Goal: Task Accomplishment & Management: Manage account settings

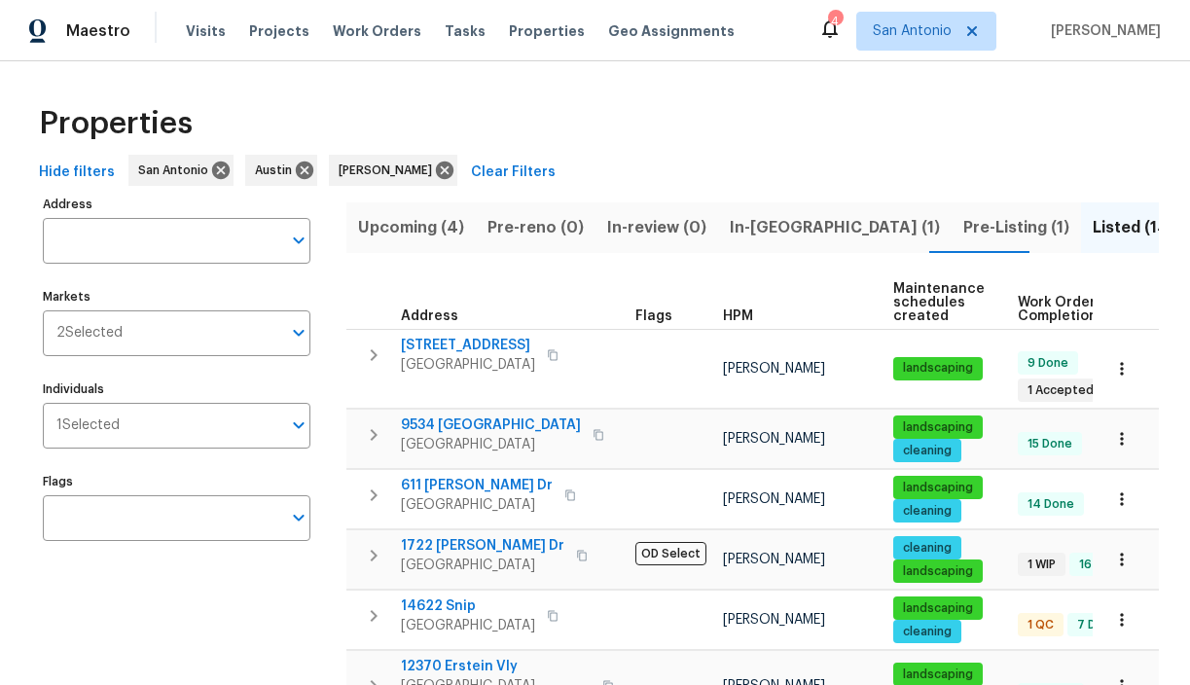
click at [1081, 202] on button "Listed (14)" at bounding box center [1133, 227] width 105 height 51
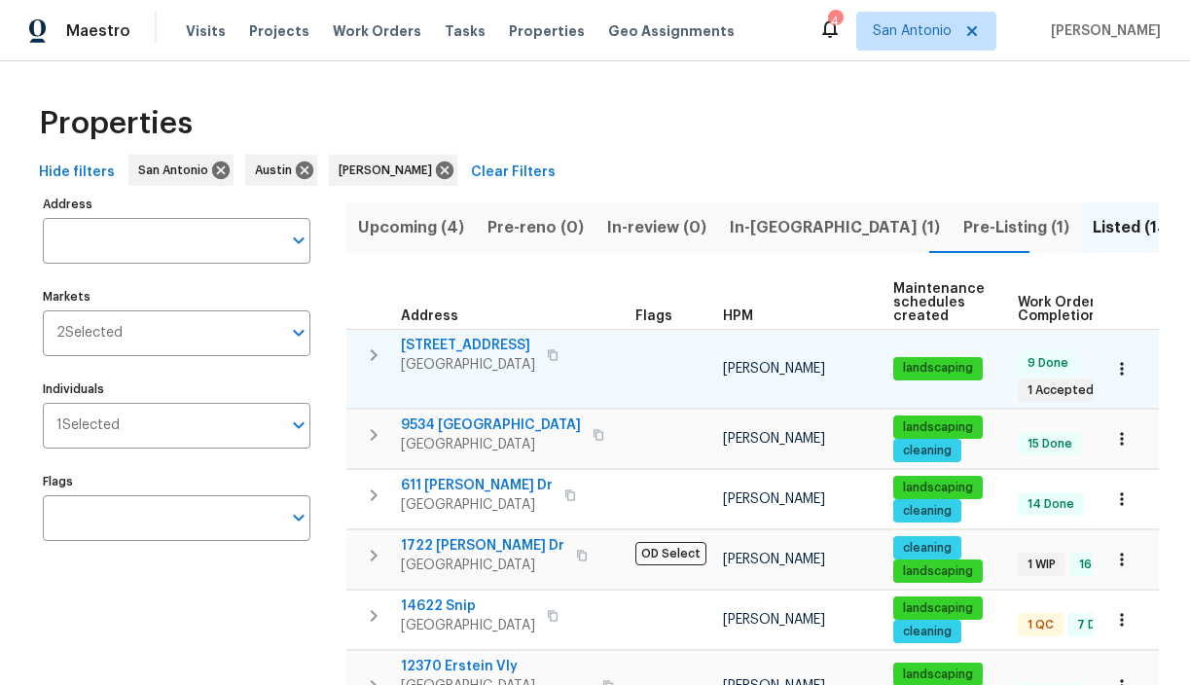
click at [492, 342] on span "[STREET_ADDRESS]" at bounding box center [468, 345] width 134 height 19
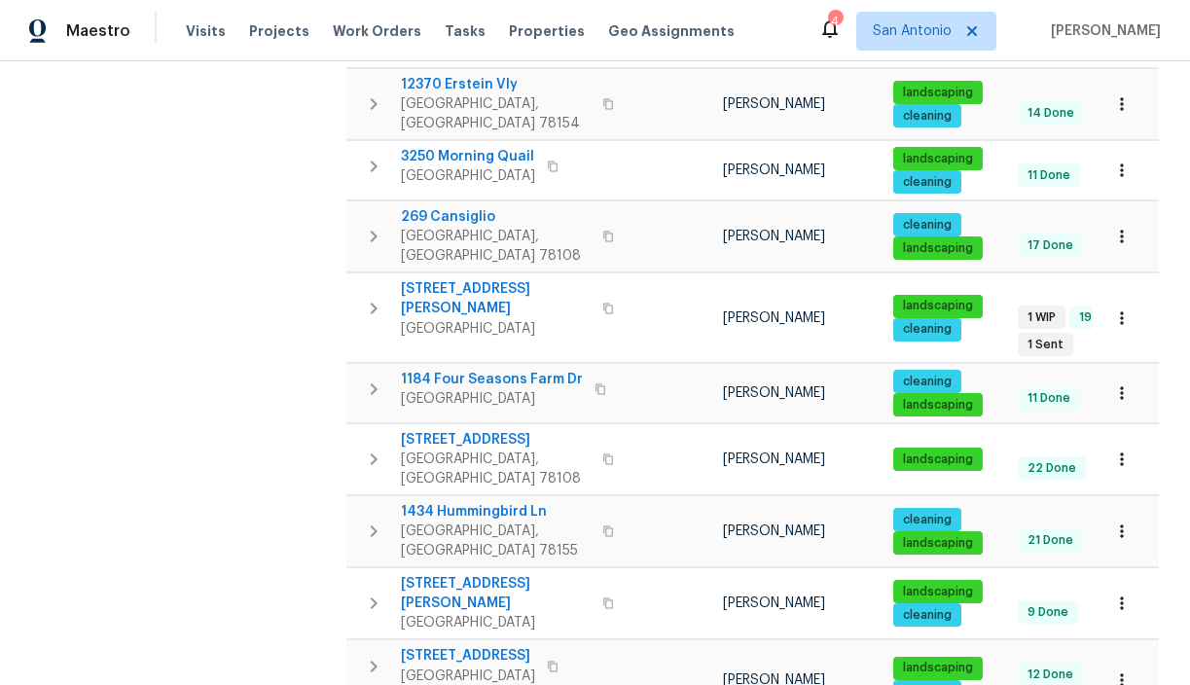
scroll to position [575, 0]
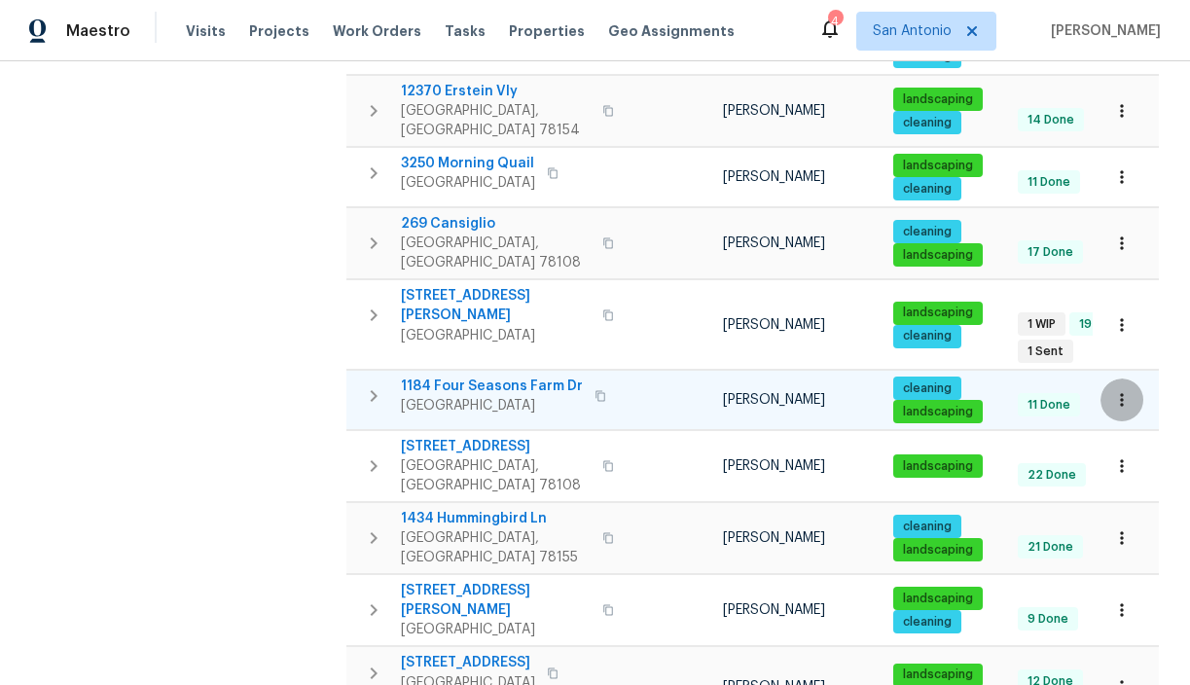
click at [1123, 394] on icon "button" at bounding box center [1121, 400] width 3 height 13
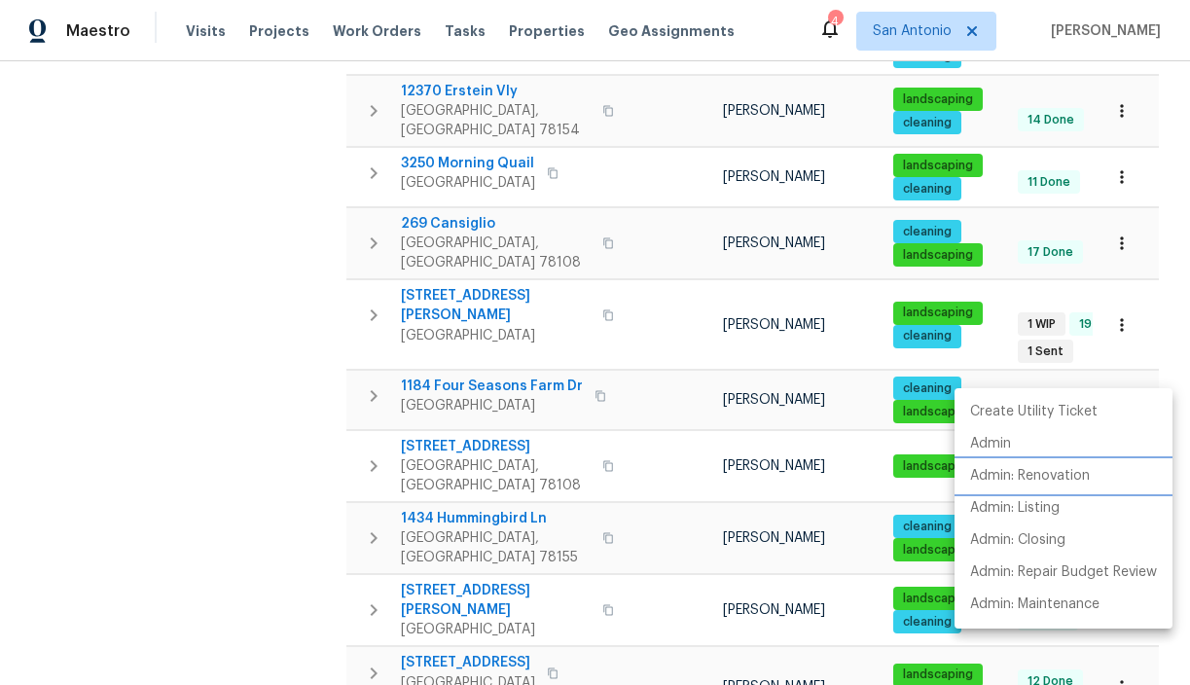
click at [1064, 476] on p "Admin: Renovation" at bounding box center [1030, 476] width 120 height 20
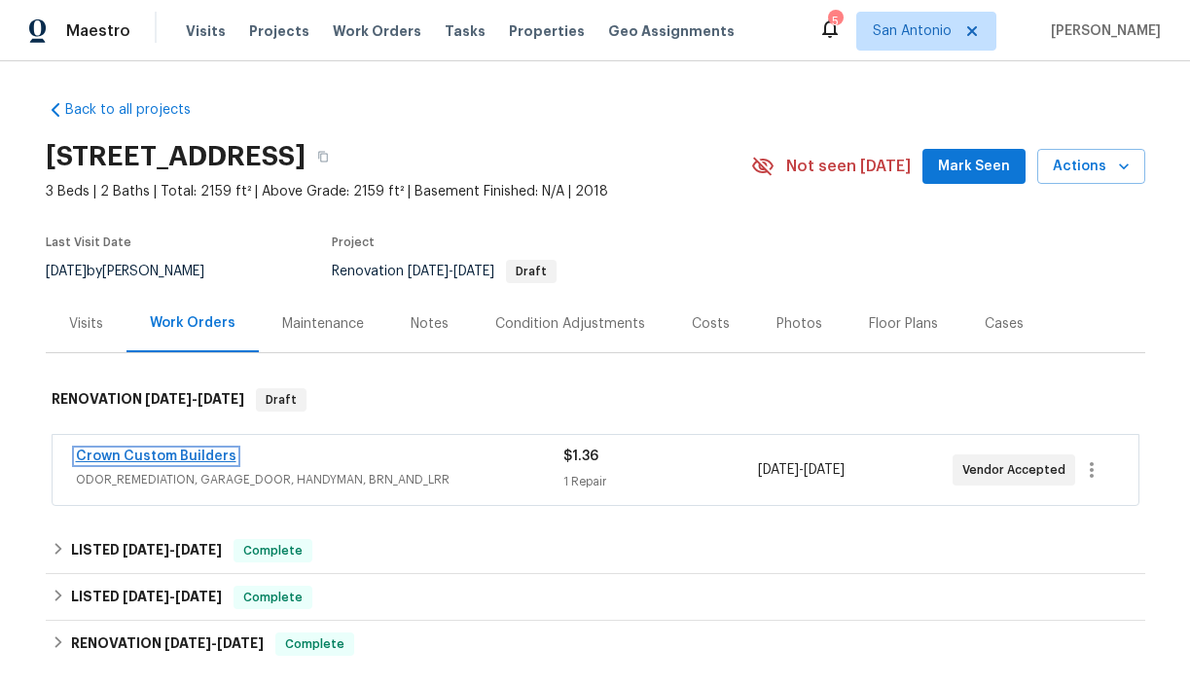
click at [193, 456] on link "Crown Custom Builders" at bounding box center [156, 456] width 161 height 14
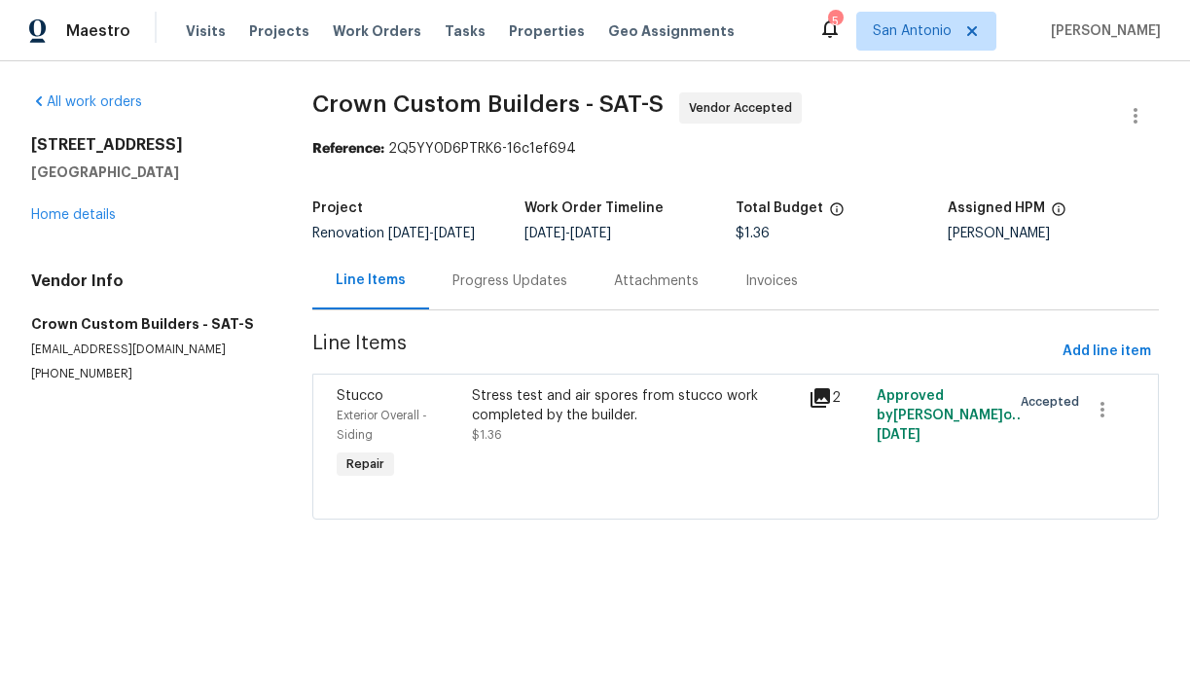
click at [503, 291] on div "Progress Updates" at bounding box center [509, 280] width 115 height 19
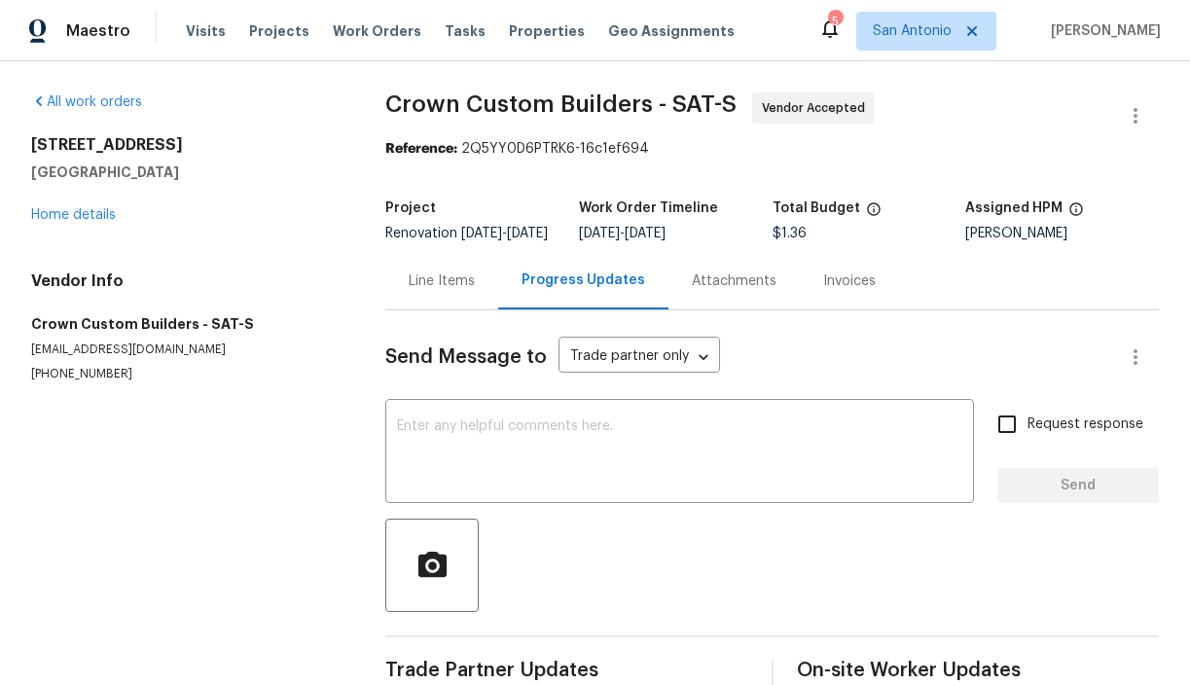
scroll to position [52, 0]
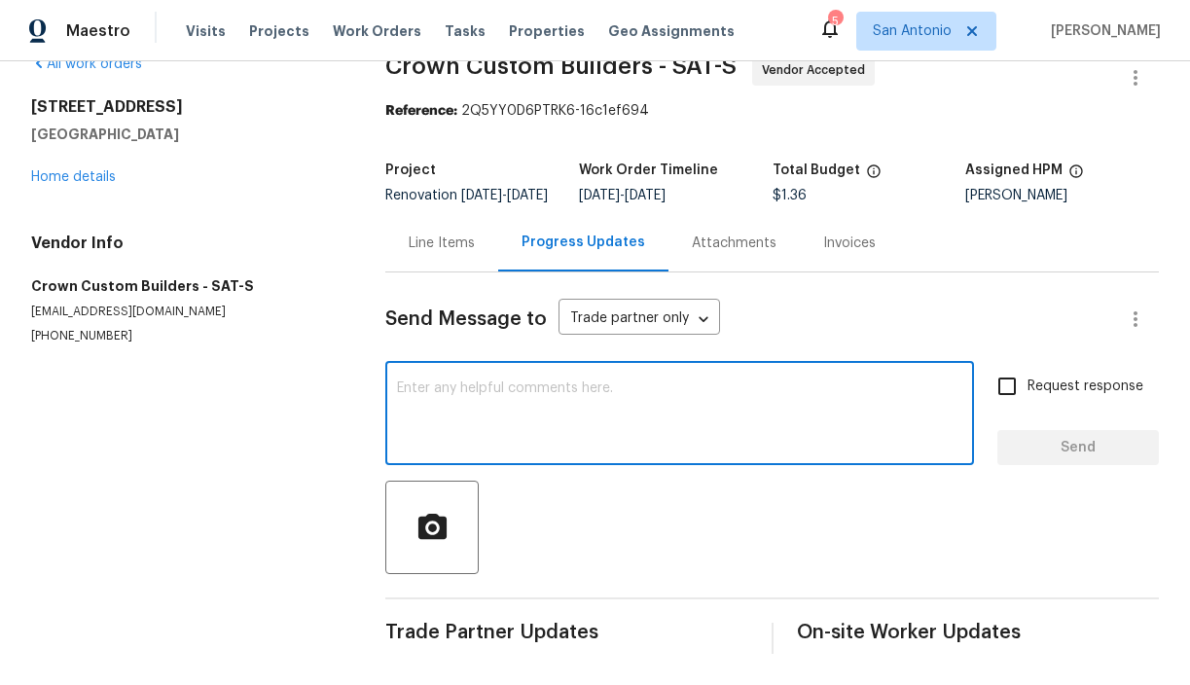
click at [590, 406] on textarea at bounding box center [679, 415] width 565 height 68
type textarea "Do you have update on pricing here?"
click at [1063, 451] on span "Send" at bounding box center [1078, 448] width 130 height 24
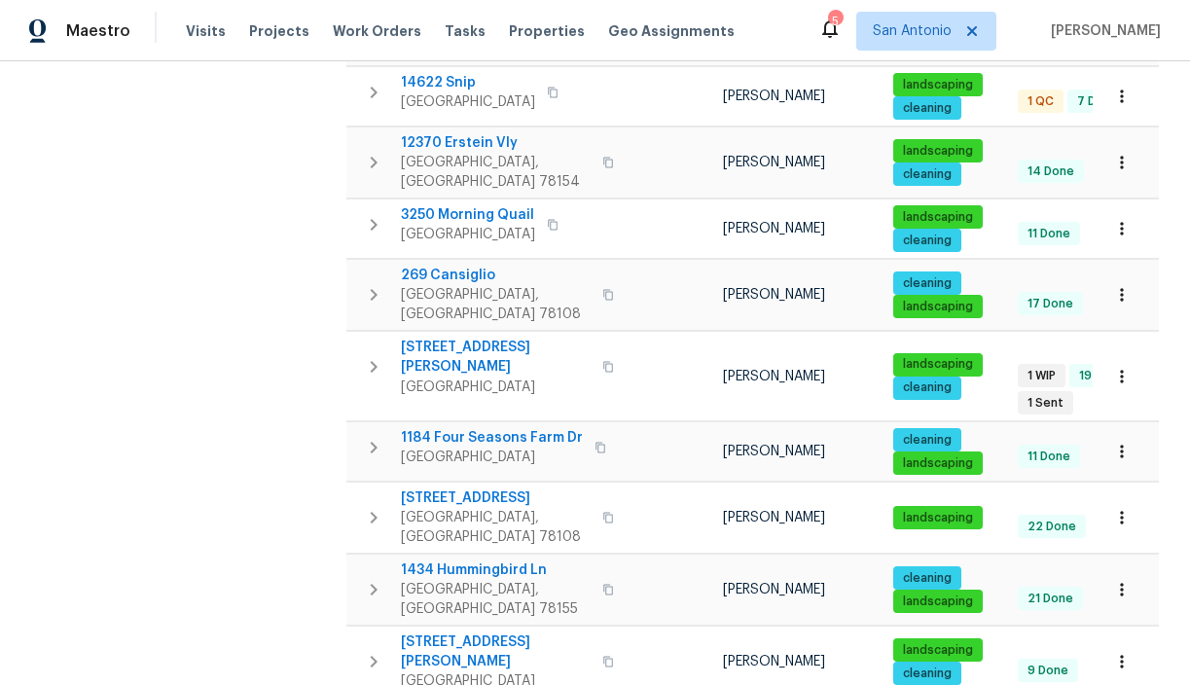
scroll to position [524, 0]
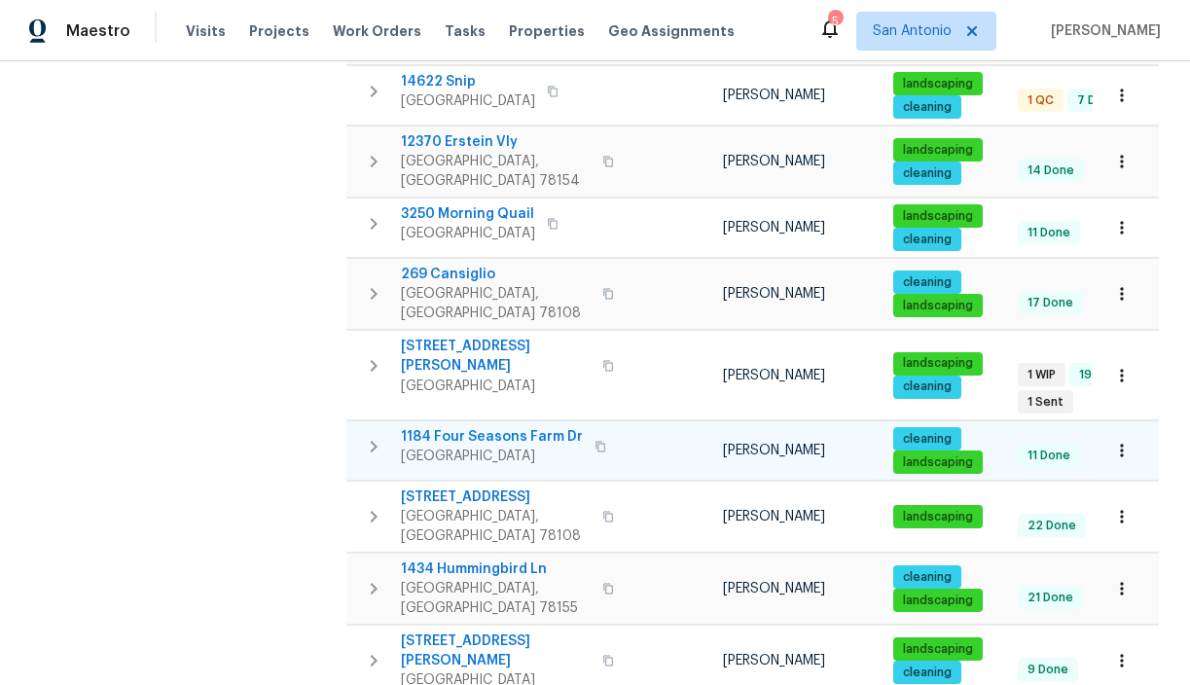
click at [1117, 441] on icon "button" at bounding box center [1121, 450] width 19 height 19
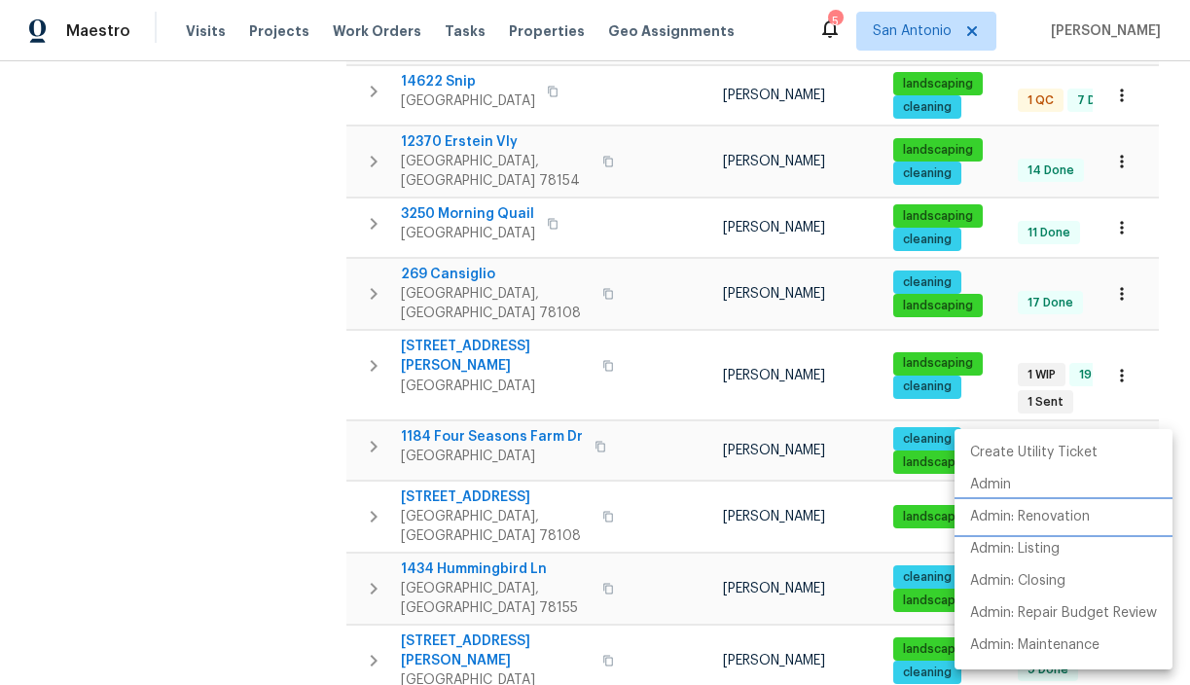
click at [1079, 517] on p "Admin: Renovation" at bounding box center [1030, 517] width 120 height 20
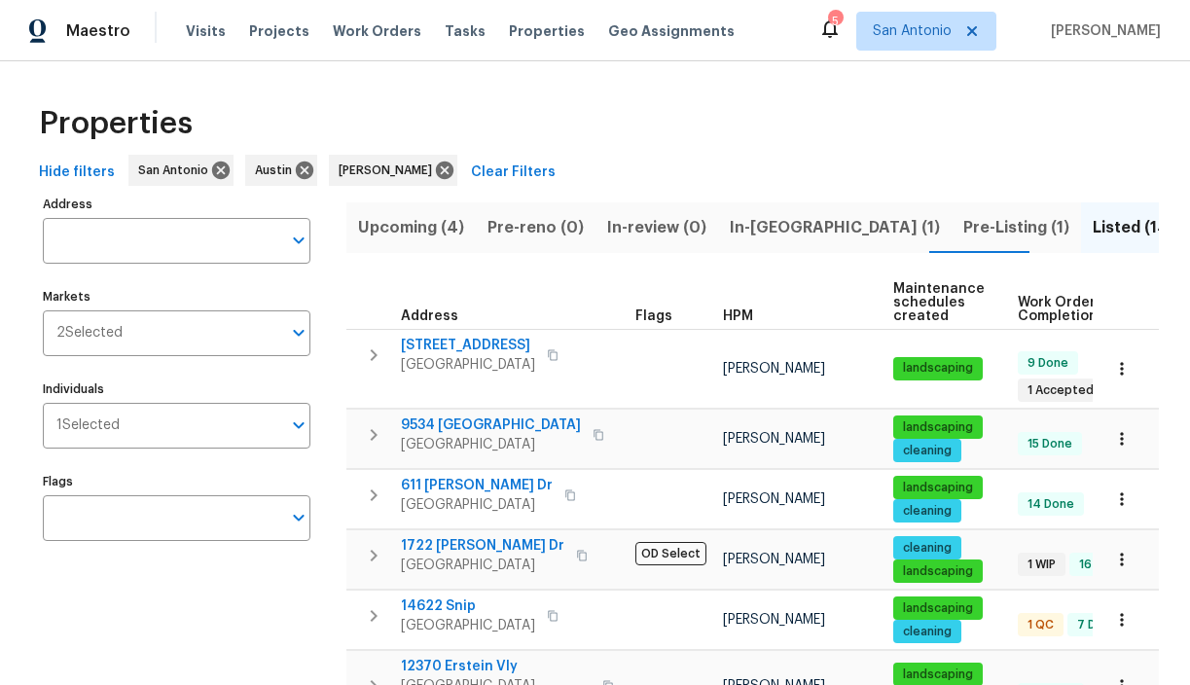
click at [963, 234] on span "Pre-Listing (1)" at bounding box center [1016, 227] width 106 height 27
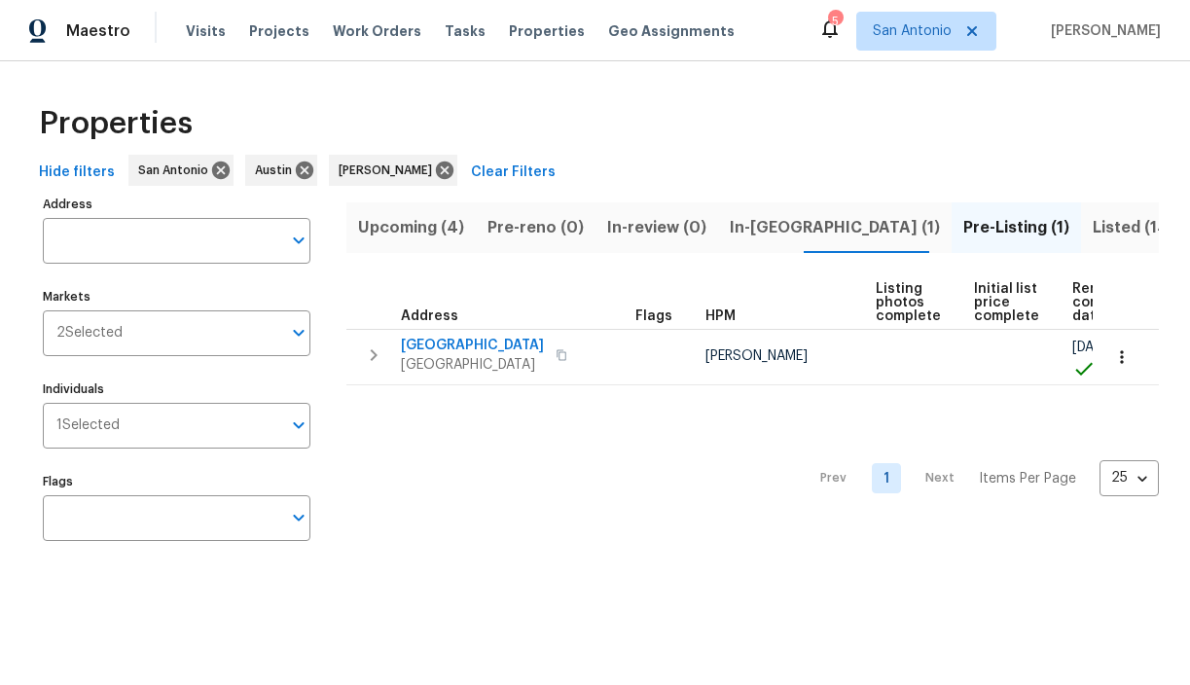
click at [754, 229] on span "In-reno (1)" at bounding box center [835, 227] width 210 height 27
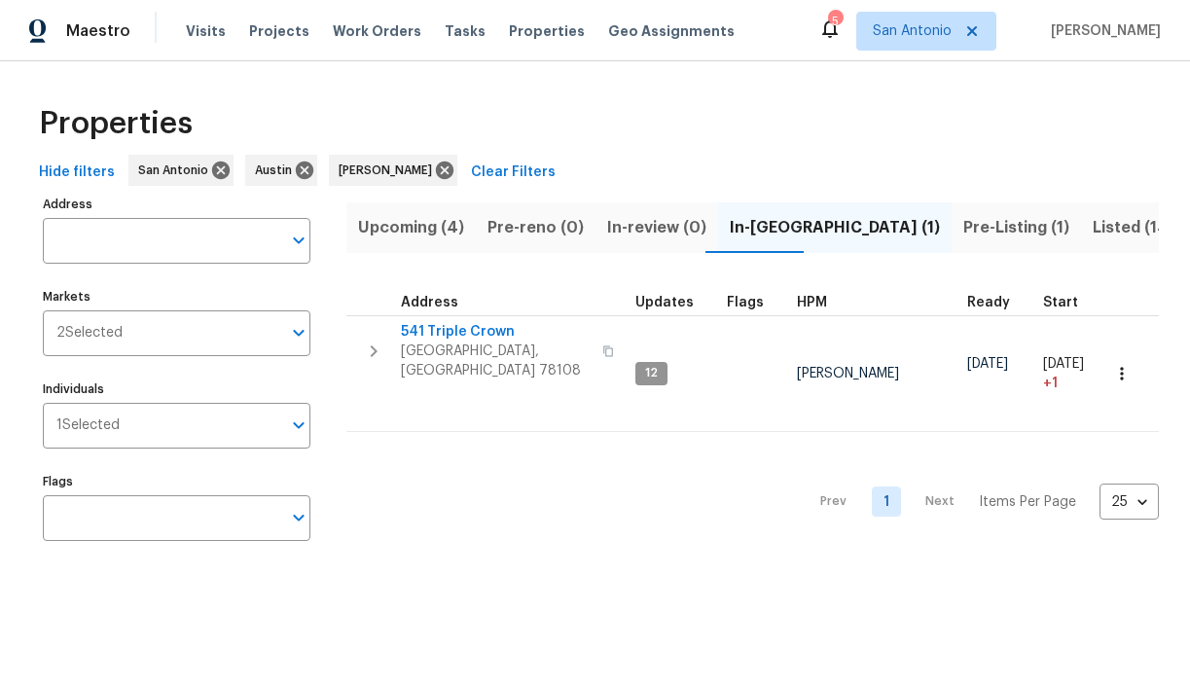
click at [963, 228] on span "Pre-Listing (1)" at bounding box center [1016, 227] width 106 height 27
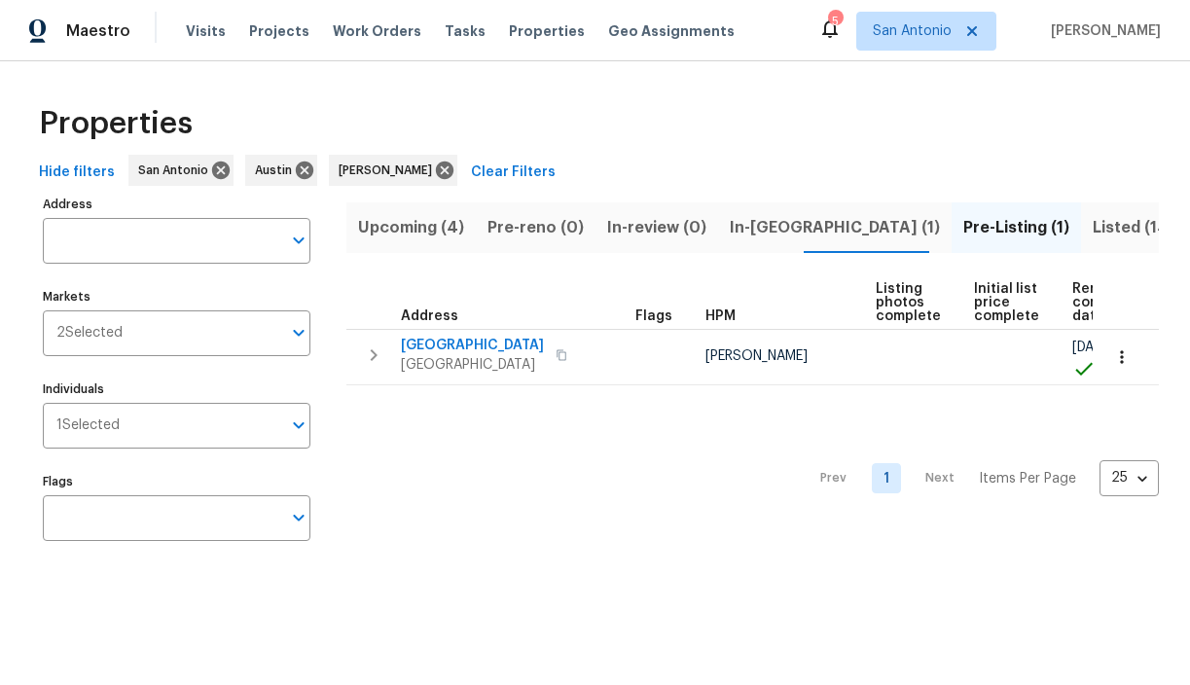
click at [1092, 227] on span "Listed (14)" at bounding box center [1133, 227] width 82 height 27
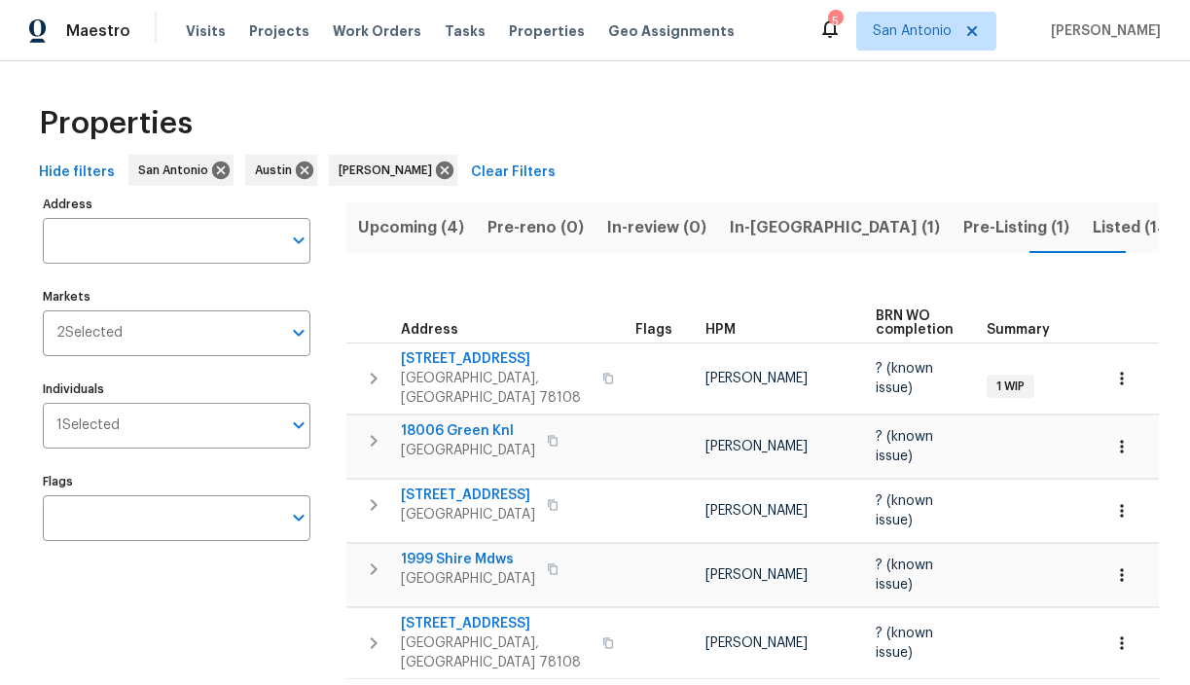
click at [1092, 230] on span "Listed (14)" at bounding box center [1133, 227] width 82 height 27
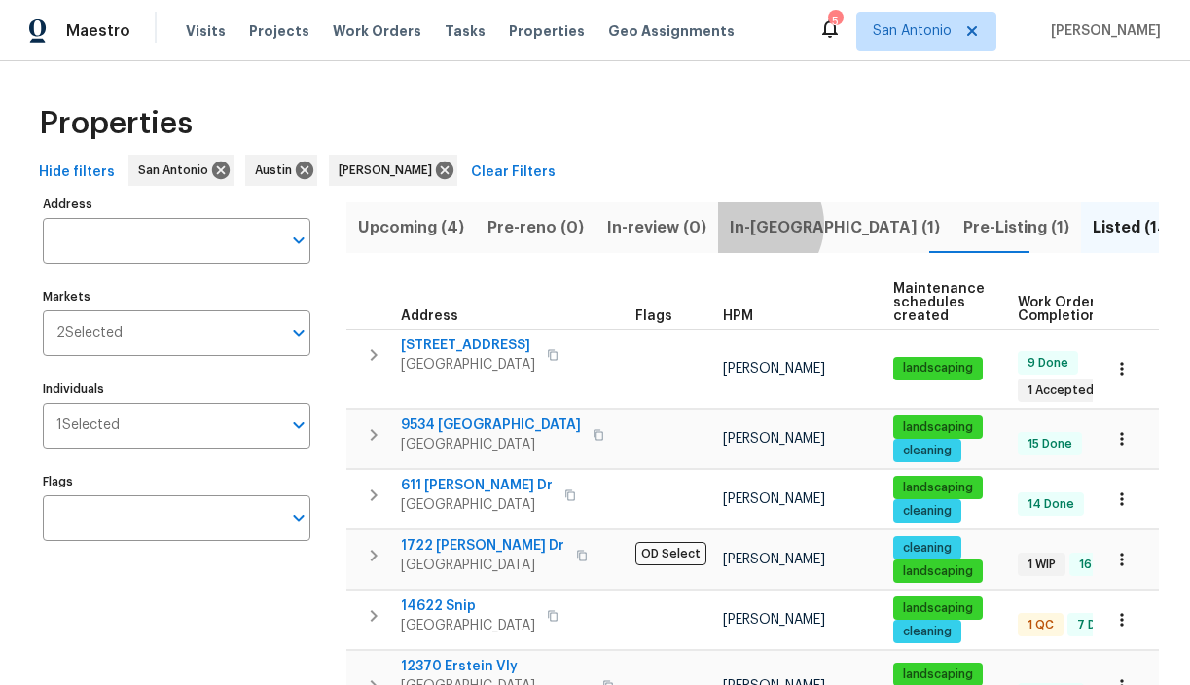
click at [739, 224] on span "In-reno (1)" at bounding box center [835, 227] width 210 height 27
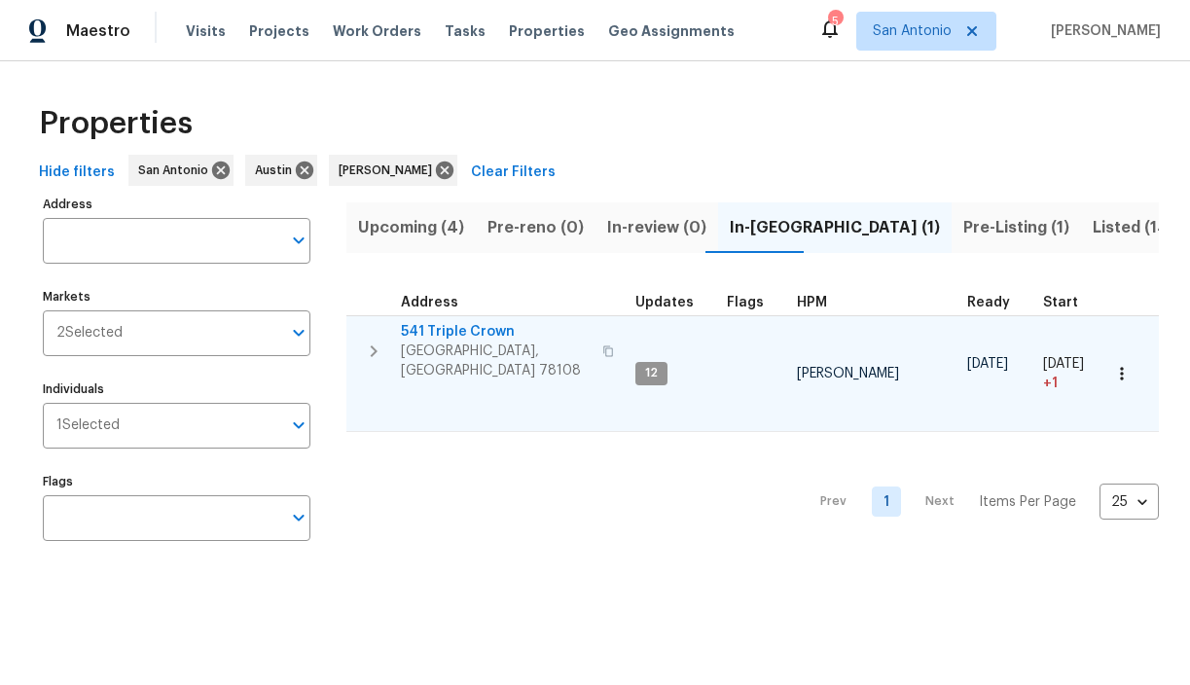
click at [372, 342] on icon "button" at bounding box center [373, 351] width 23 height 23
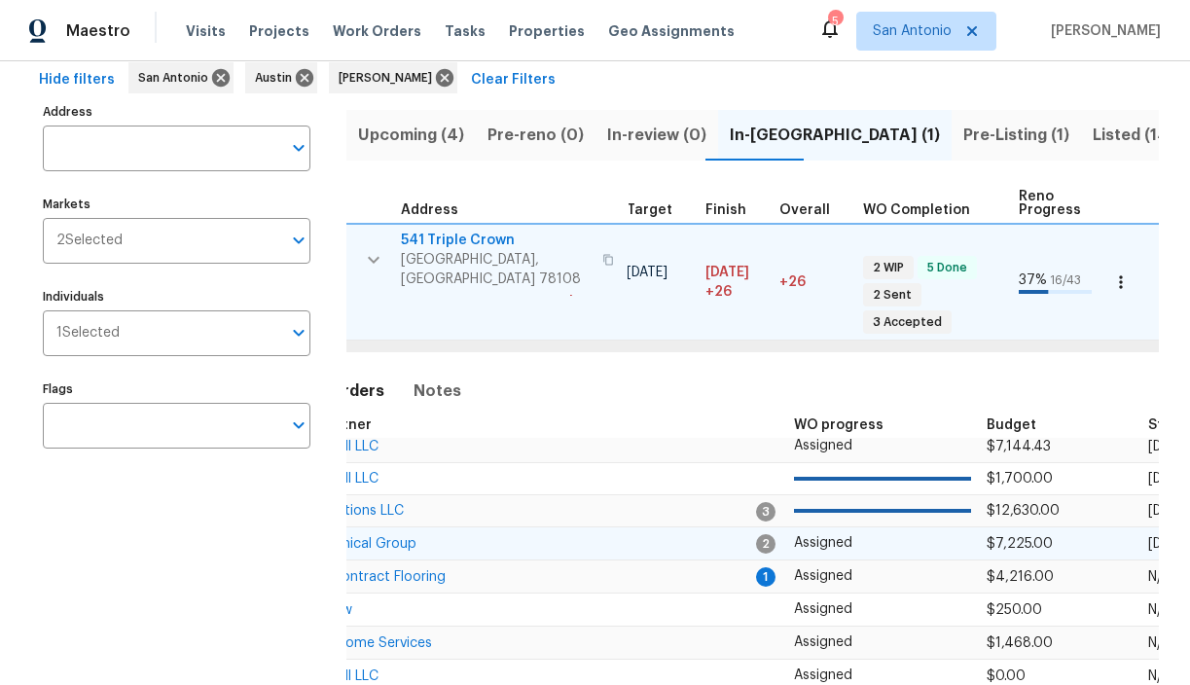
scroll to position [0, 421]
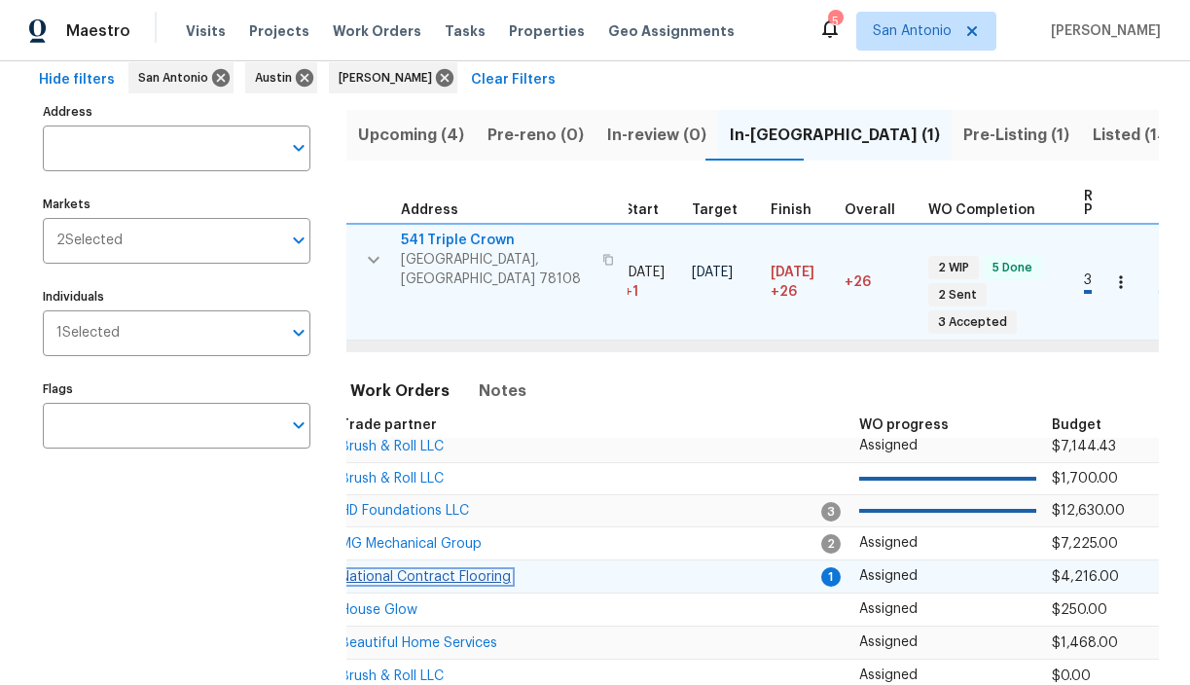
click at [416, 570] on span "National Contract Flooring" at bounding box center [425, 577] width 170 height 14
click at [1123, 278] on icon "button" at bounding box center [1120, 281] width 19 height 19
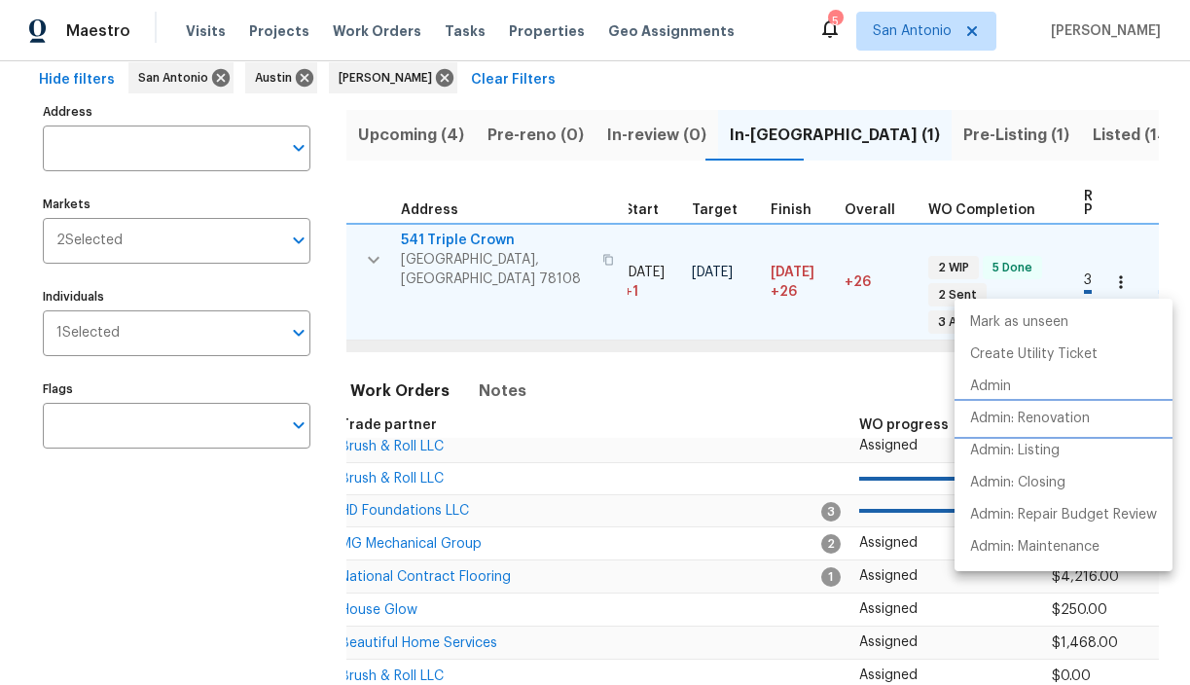
click at [1049, 417] on p "Admin: Renovation" at bounding box center [1030, 419] width 120 height 20
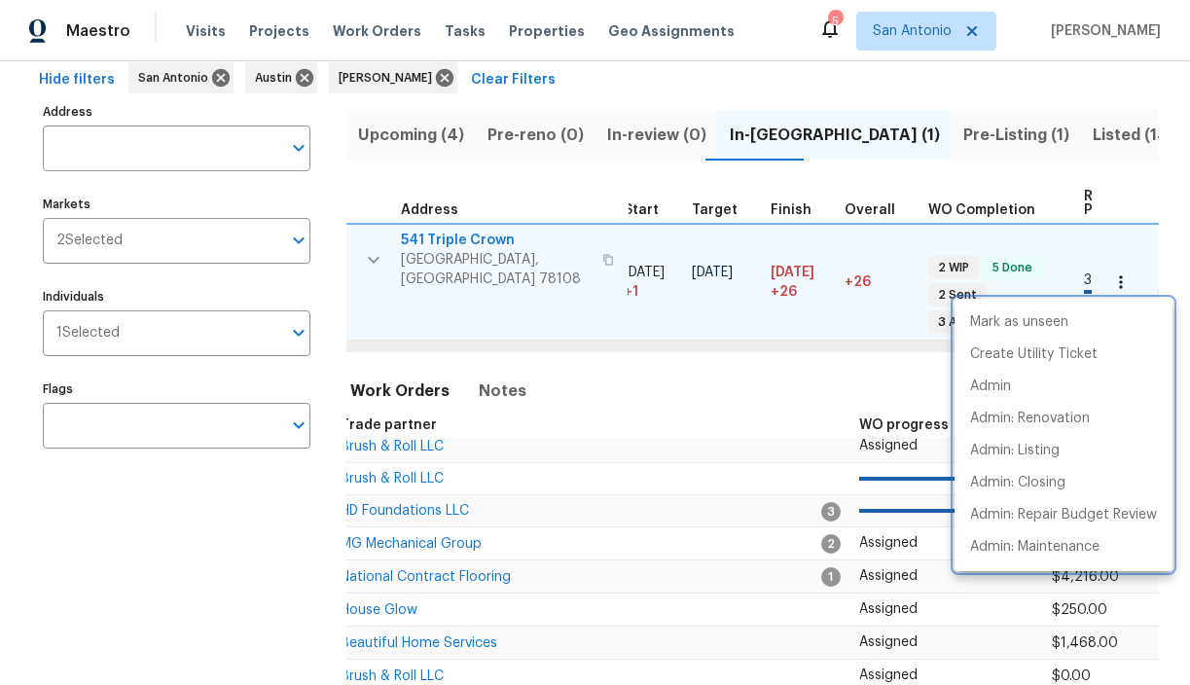
click at [374, 246] on div at bounding box center [595, 342] width 1190 height 685
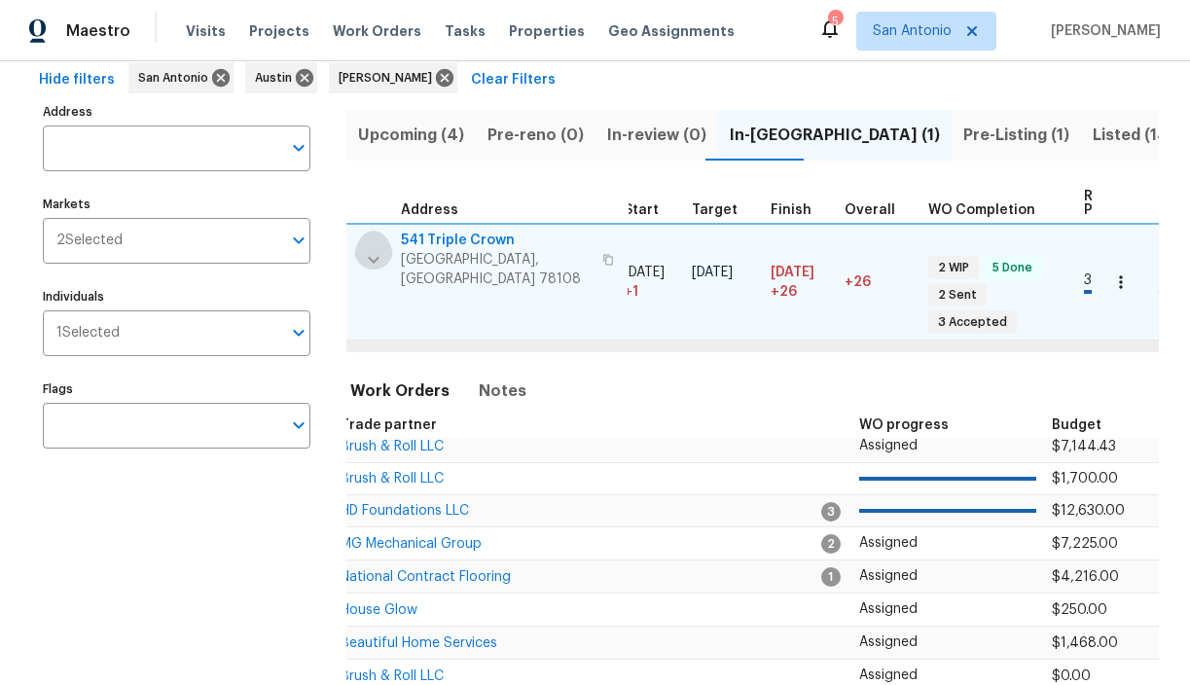
click at [375, 254] on icon "button" at bounding box center [373, 259] width 23 height 23
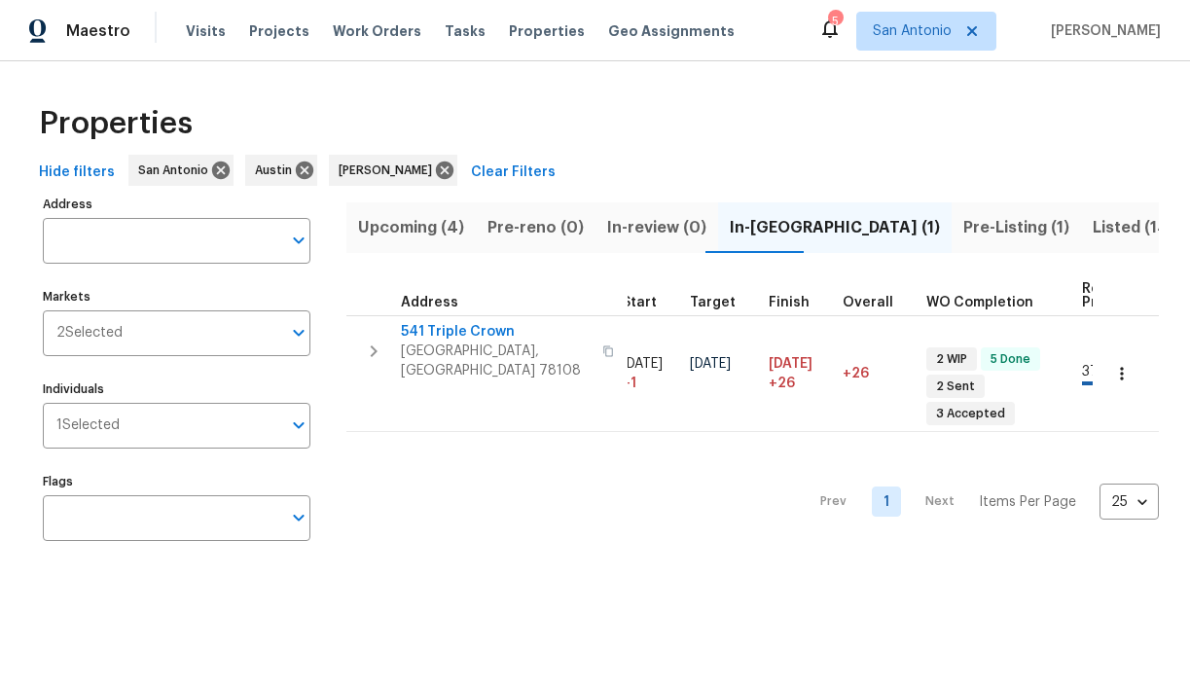
scroll to position [0, 0]
click at [422, 231] on span "Upcoming (4)" at bounding box center [411, 227] width 106 height 27
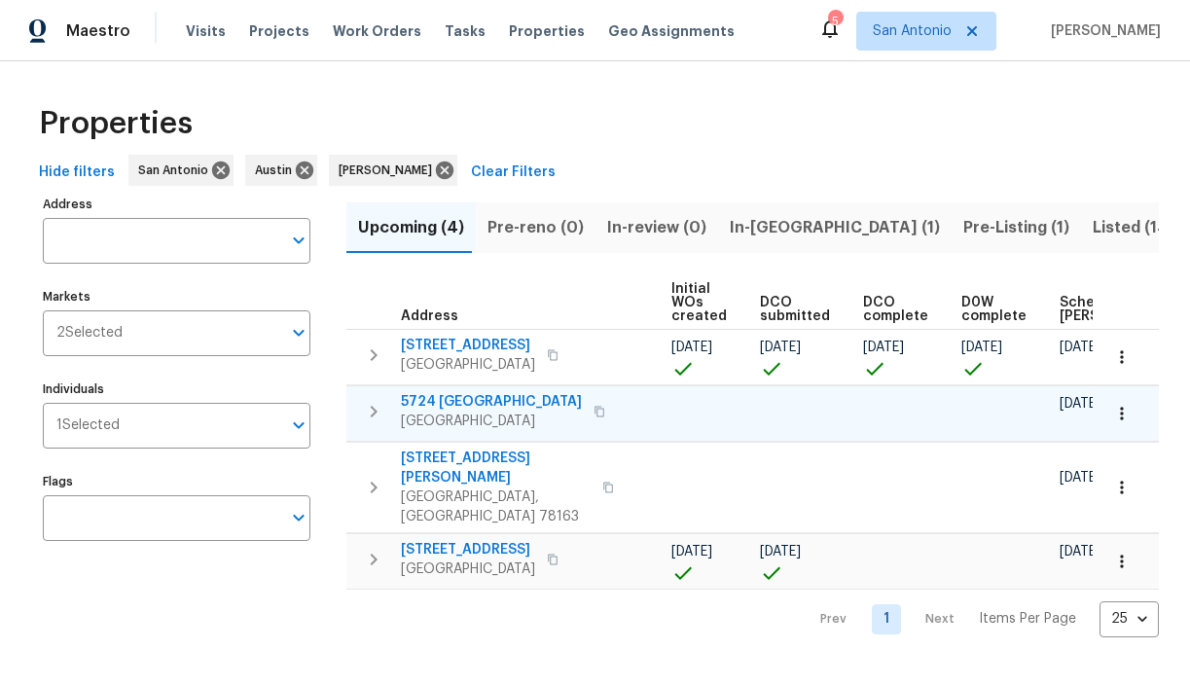
scroll to position [0, 425]
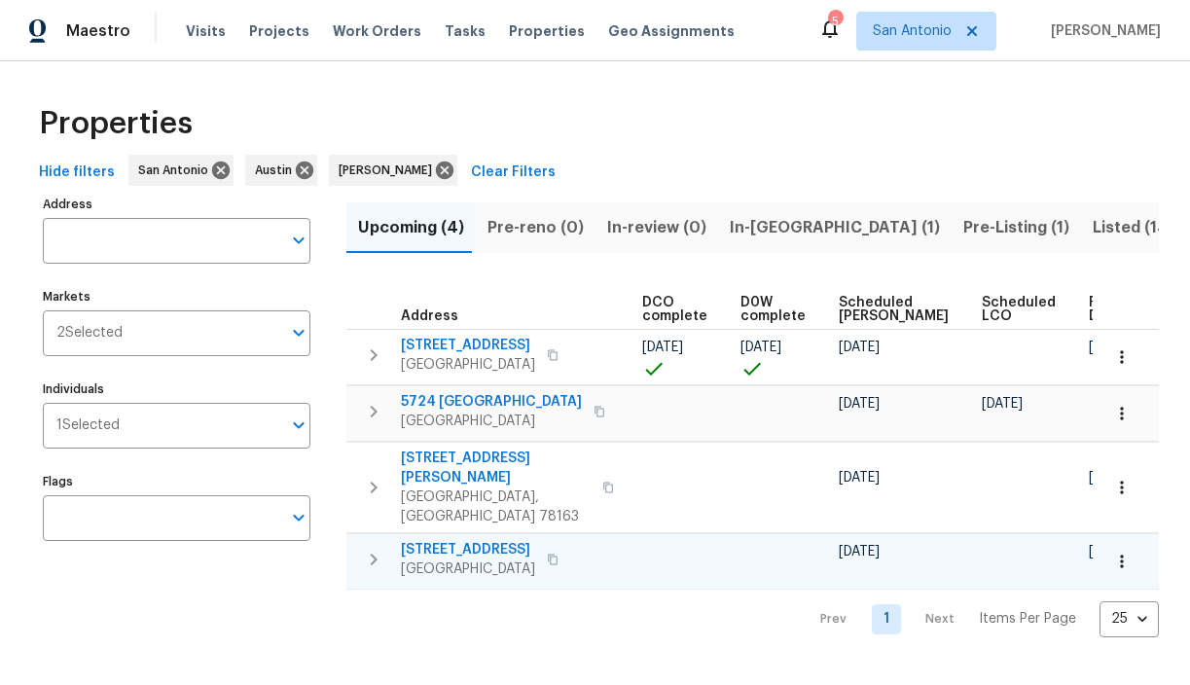
click at [492, 540] on span "3815 Cherokee Blvd" at bounding box center [468, 549] width 134 height 19
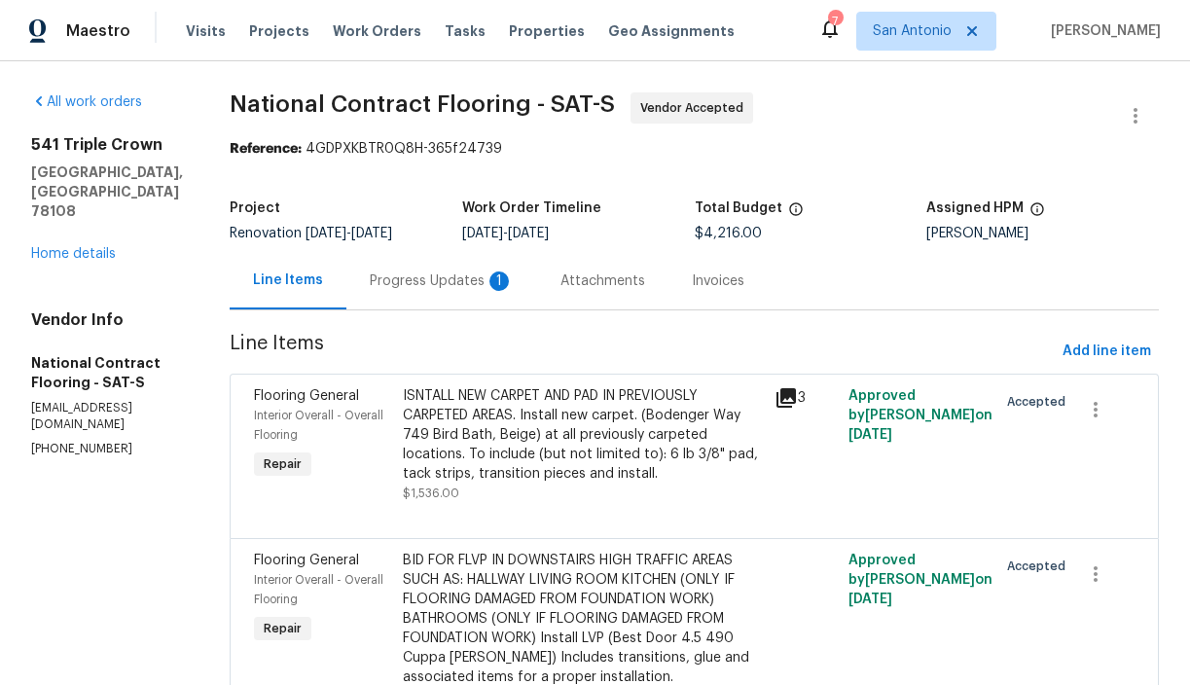
click at [385, 283] on div "Progress Updates 1" at bounding box center [442, 280] width 144 height 19
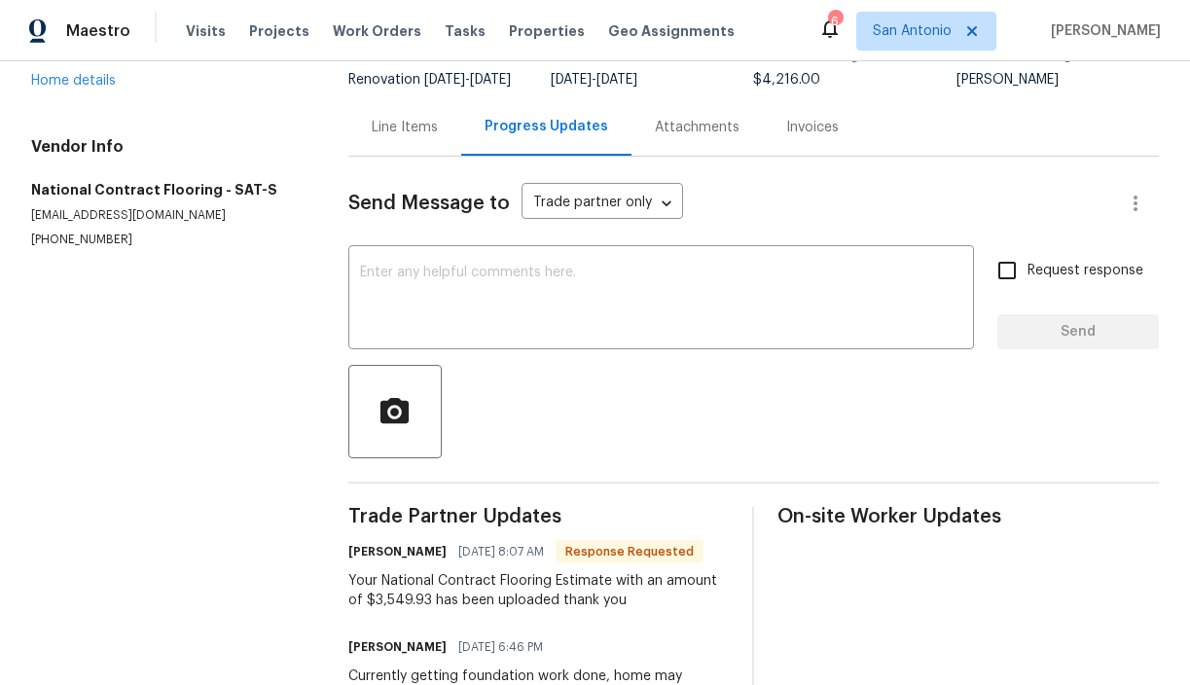
click at [416, 137] on div "Line Items" at bounding box center [405, 127] width 66 height 19
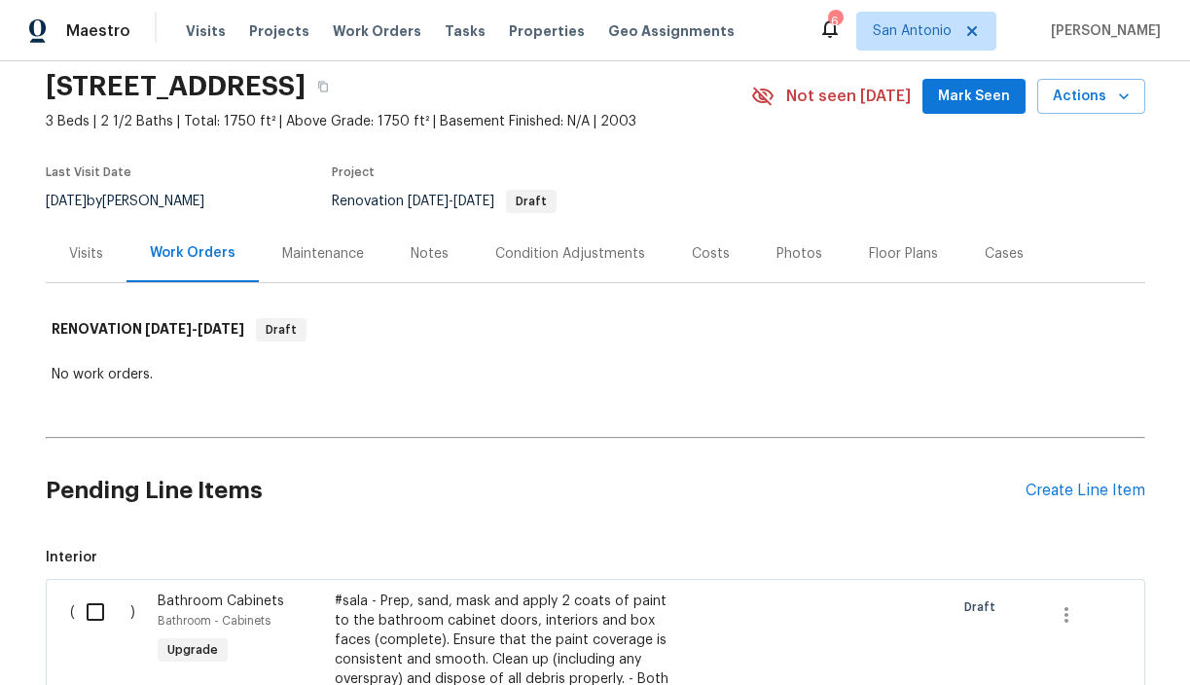
scroll to position [65, 0]
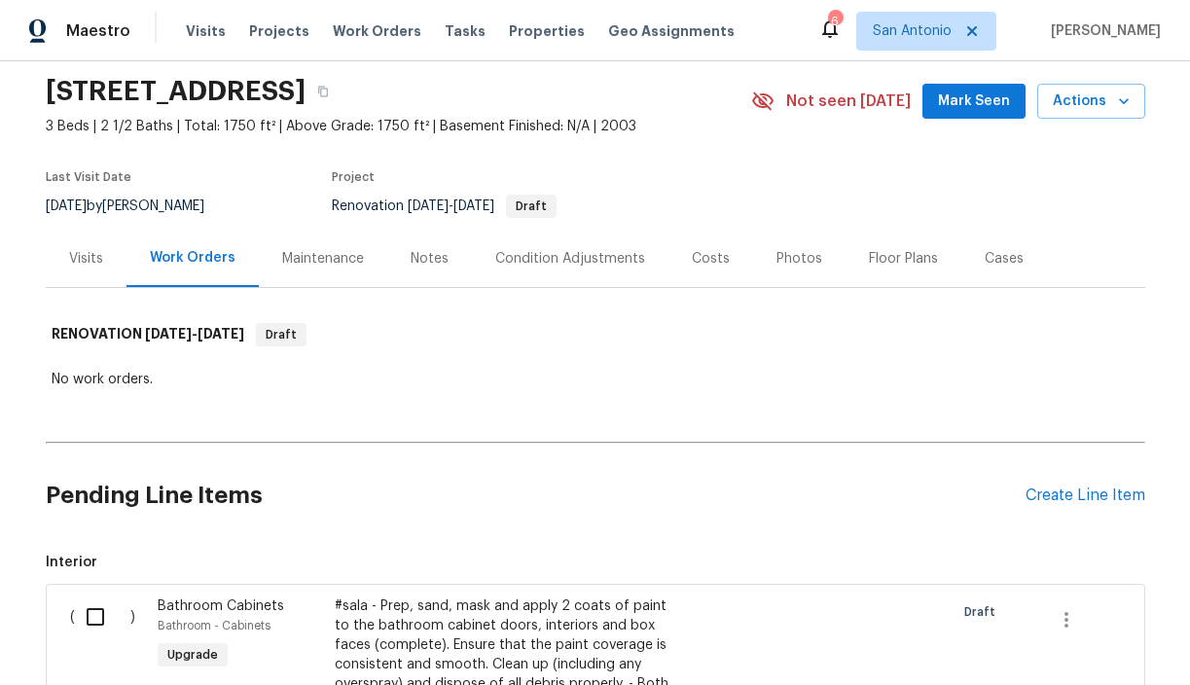
click at [699, 257] on div "Costs" at bounding box center [711, 258] width 38 height 19
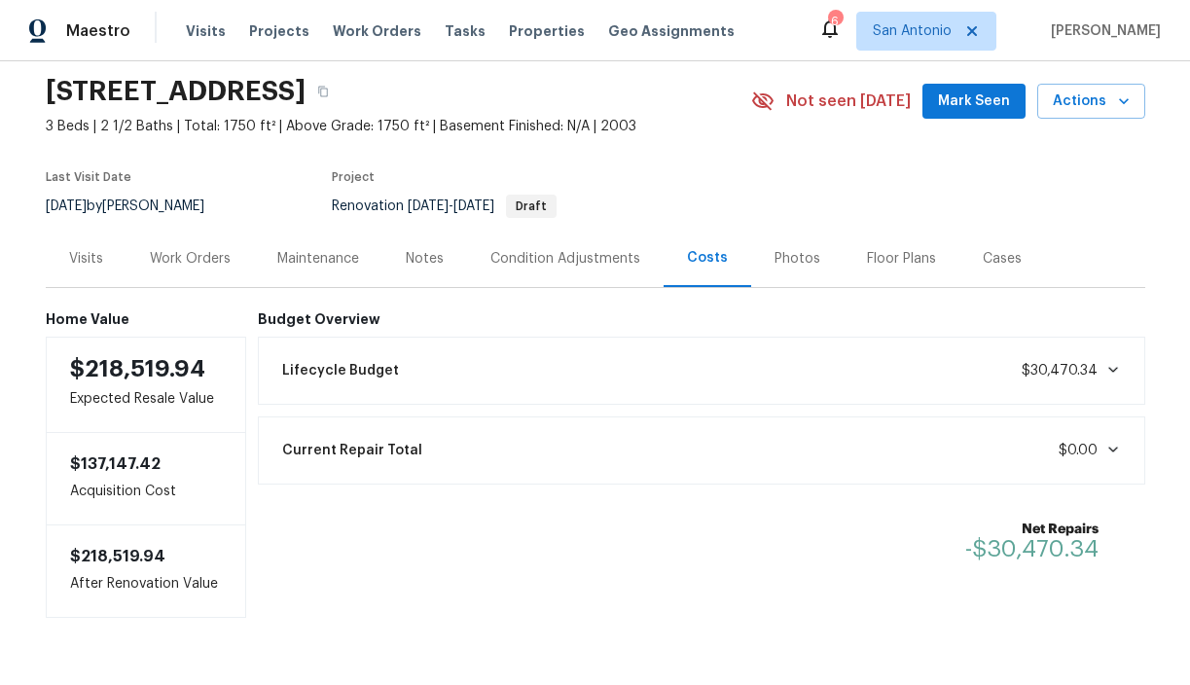
click at [746, 376] on div "Lifecycle Budget $30,470.34" at bounding box center [701, 370] width 862 height 43
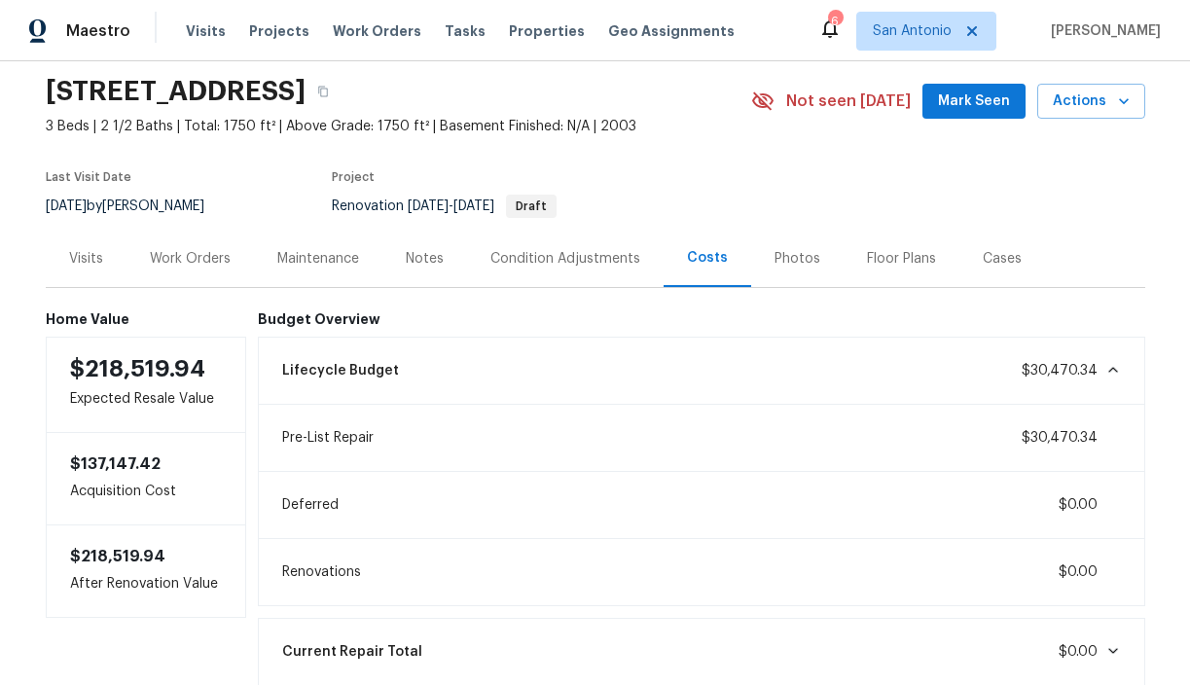
click at [579, 256] on div "Condition Adjustments" at bounding box center [565, 258] width 150 height 19
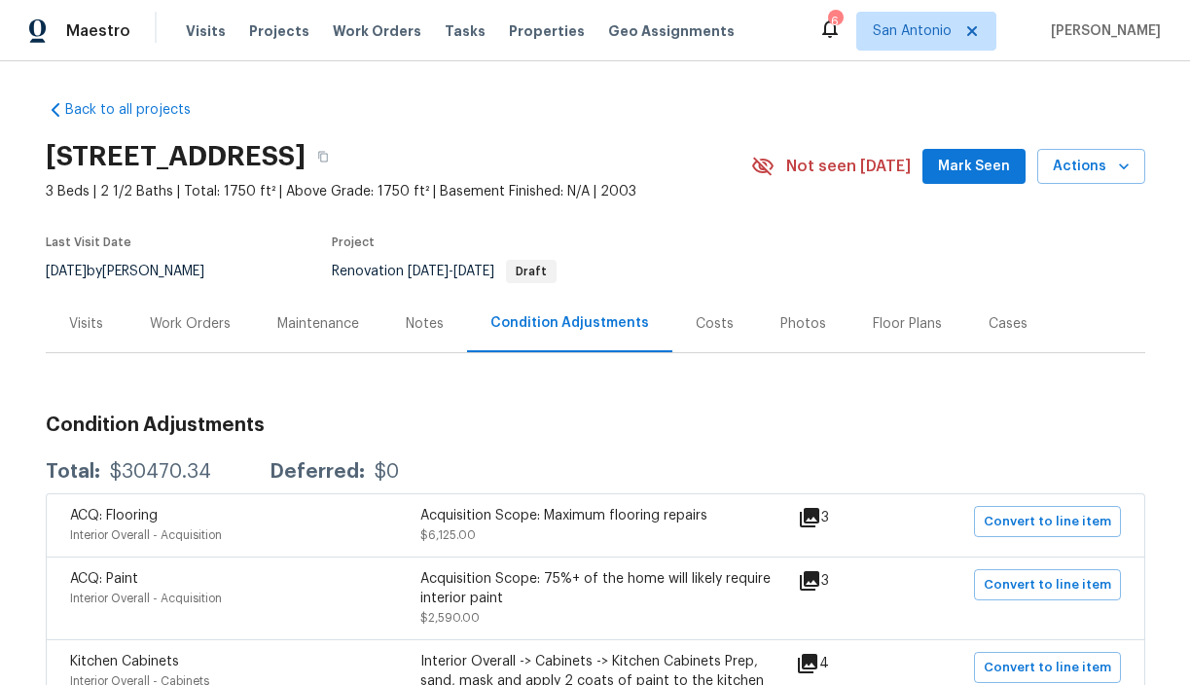
click at [186, 330] on div "Work Orders" at bounding box center [190, 323] width 81 height 19
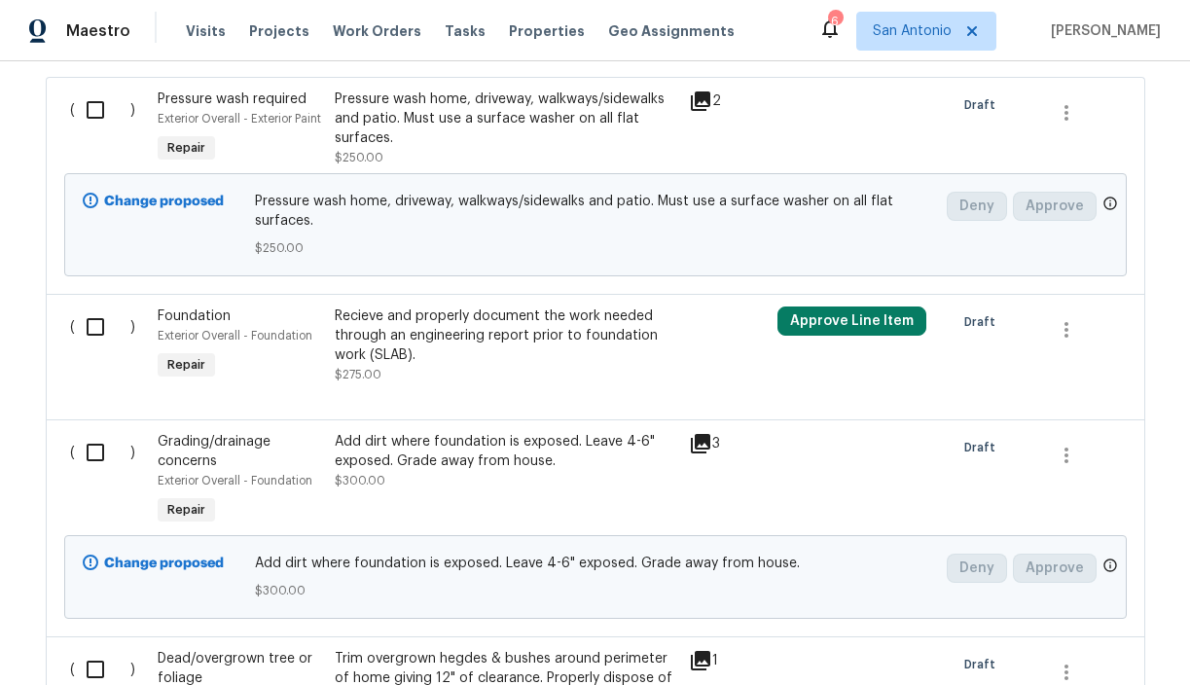
scroll to position [5423, 0]
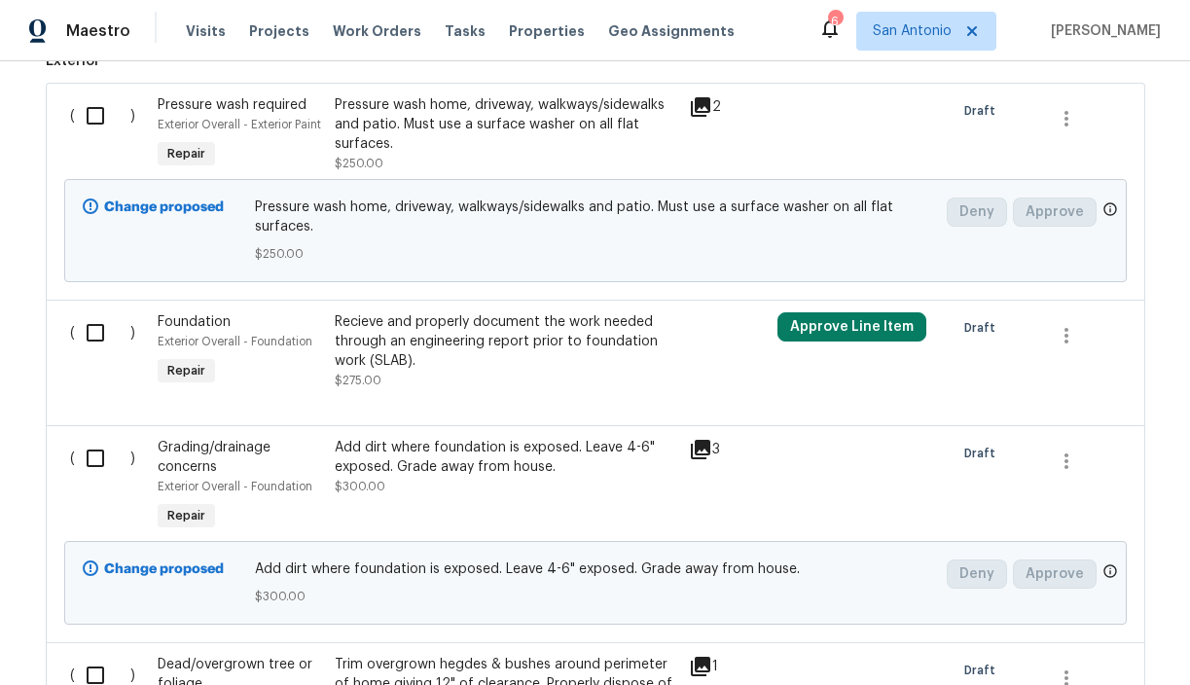
click at [95, 353] on input "checkbox" at bounding box center [102, 332] width 55 height 41
checkbox input "true"
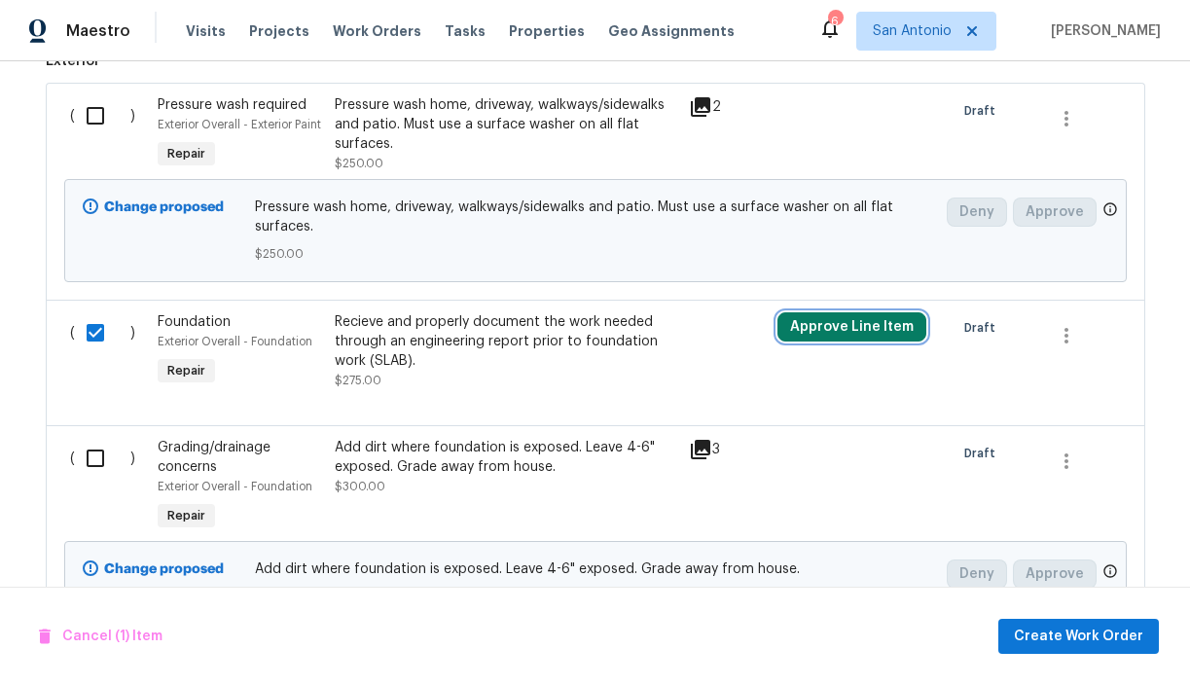
click at [873, 341] on button "Approve Line Item" at bounding box center [851, 326] width 149 height 29
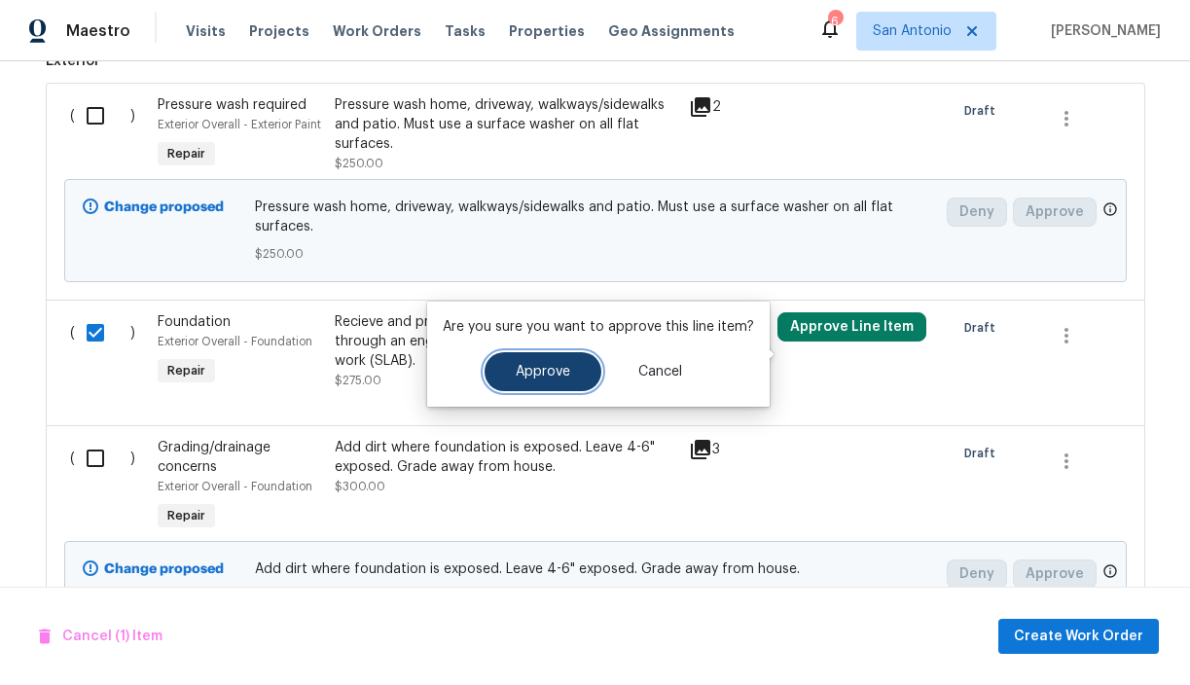
click at [558, 370] on span "Approve" at bounding box center [543, 372] width 54 height 15
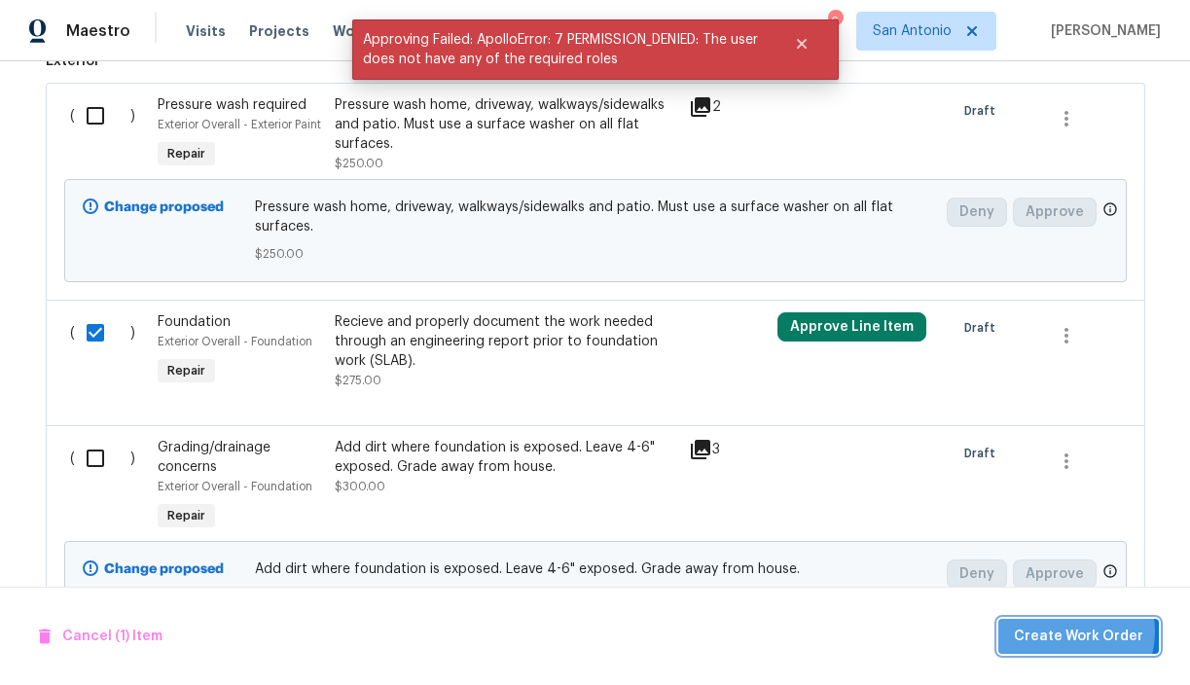
click at [1076, 631] on span "Create Work Order" at bounding box center [1078, 637] width 129 height 24
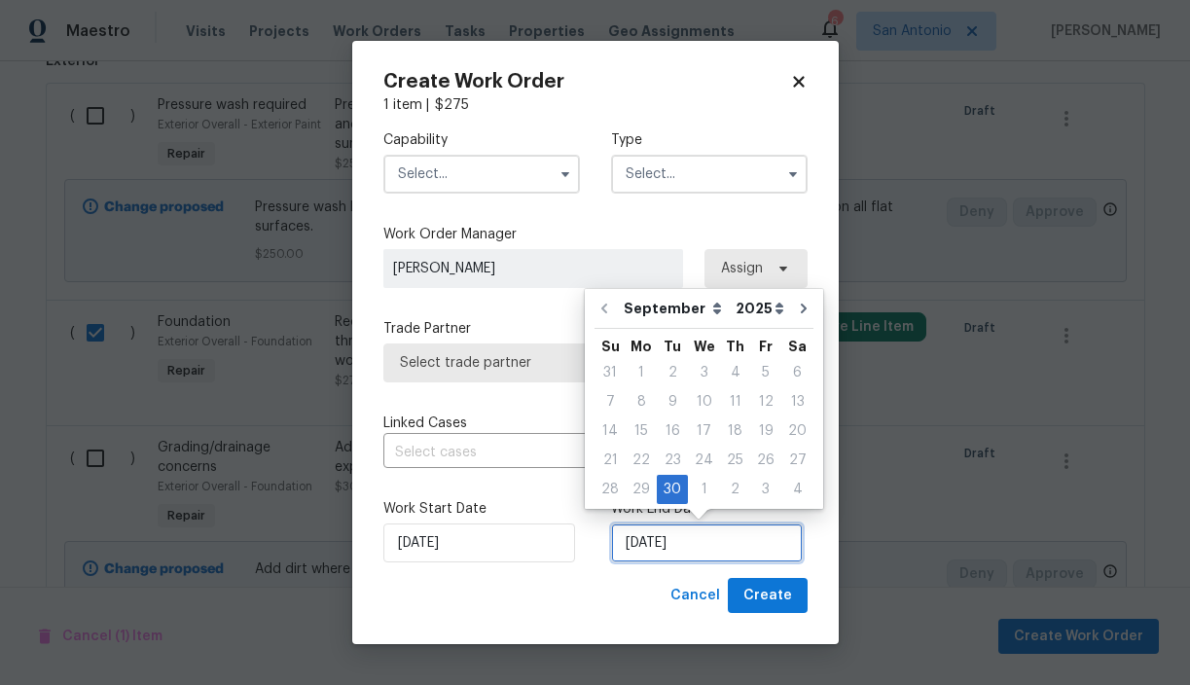
click at [662, 549] on input "9/30/2025" at bounding box center [707, 542] width 192 height 39
click at [796, 307] on icon "Go to next month" at bounding box center [804, 309] width 16 height 16
type input "10/30/2025"
select select "9"
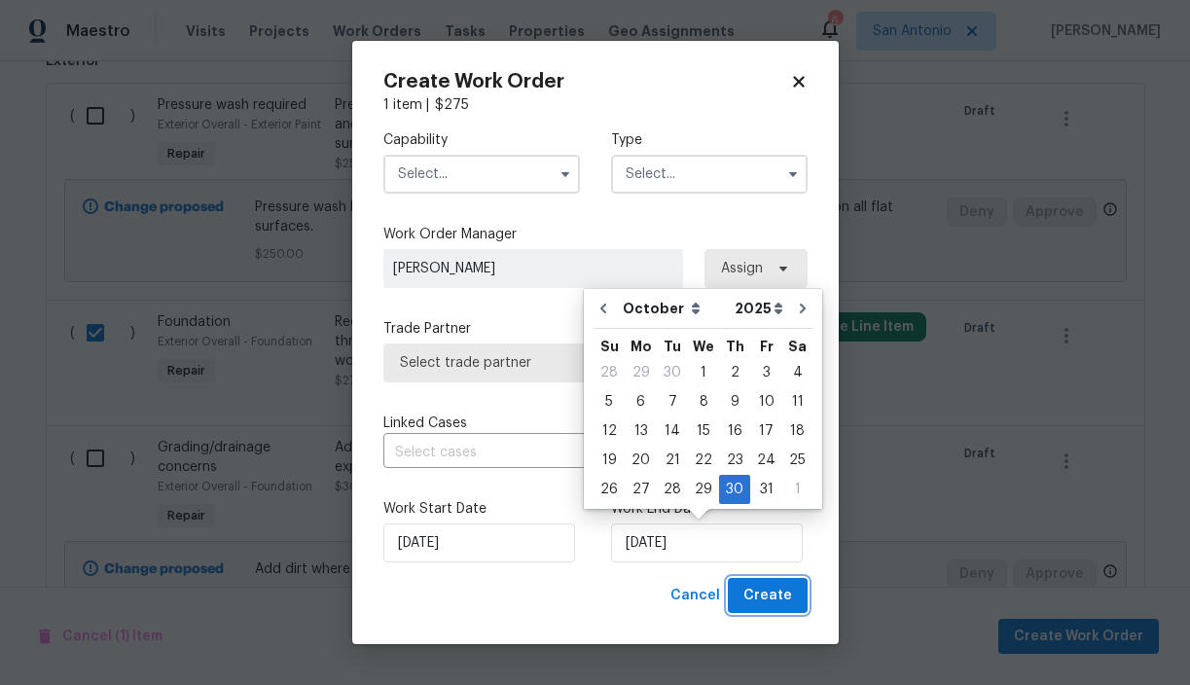
click at [770, 592] on span "Create" at bounding box center [767, 596] width 49 height 24
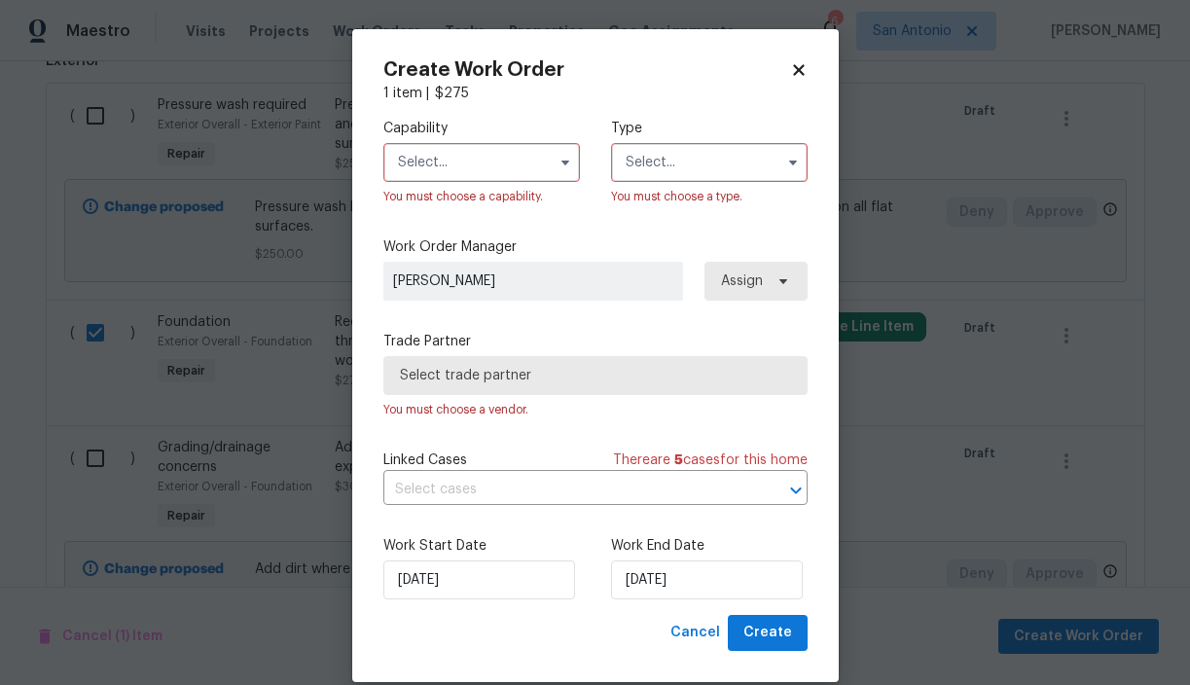
click at [472, 165] on input "text" at bounding box center [481, 162] width 197 height 39
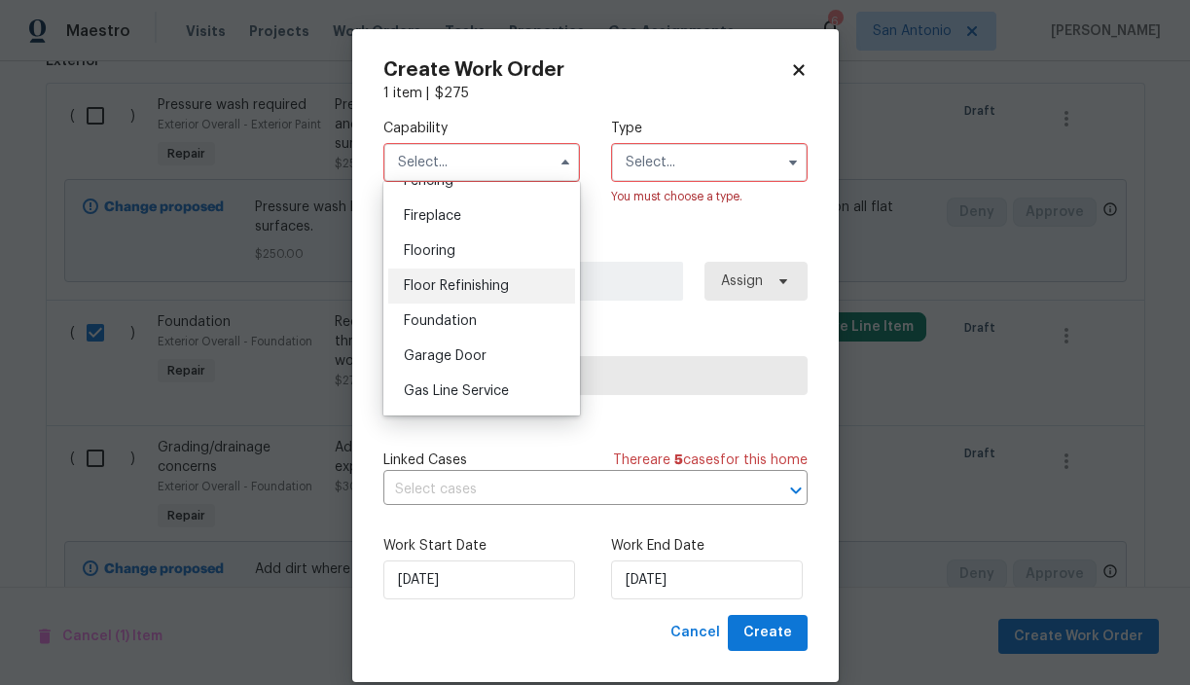
scroll to position [709, 0]
click at [449, 323] on span "Foundation" at bounding box center [440, 320] width 73 height 14
type input "Foundation"
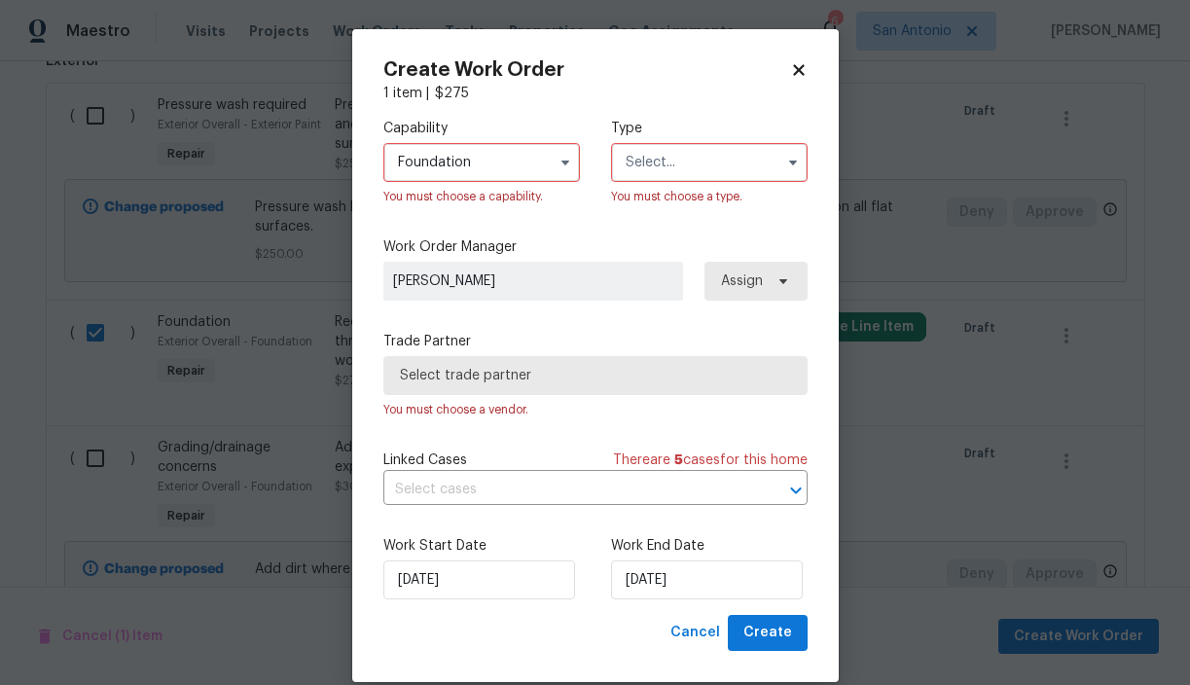
click at [657, 163] on input "text" at bounding box center [709, 162] width 197 height 39
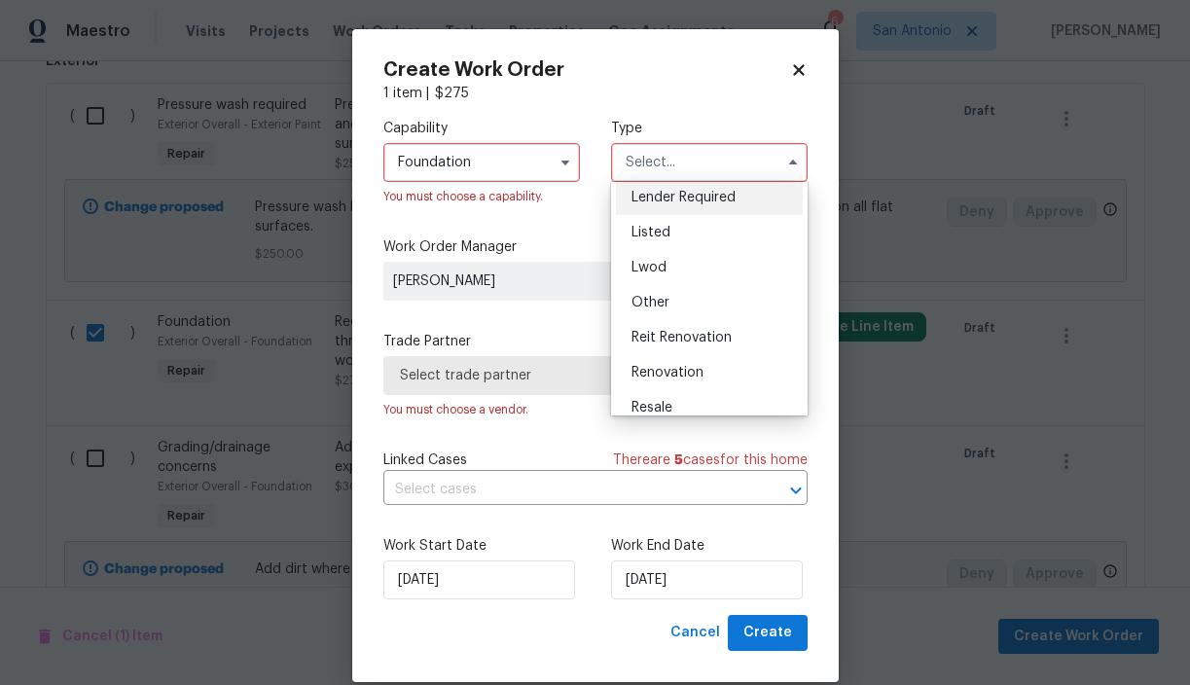
scroll to position [153, 0]
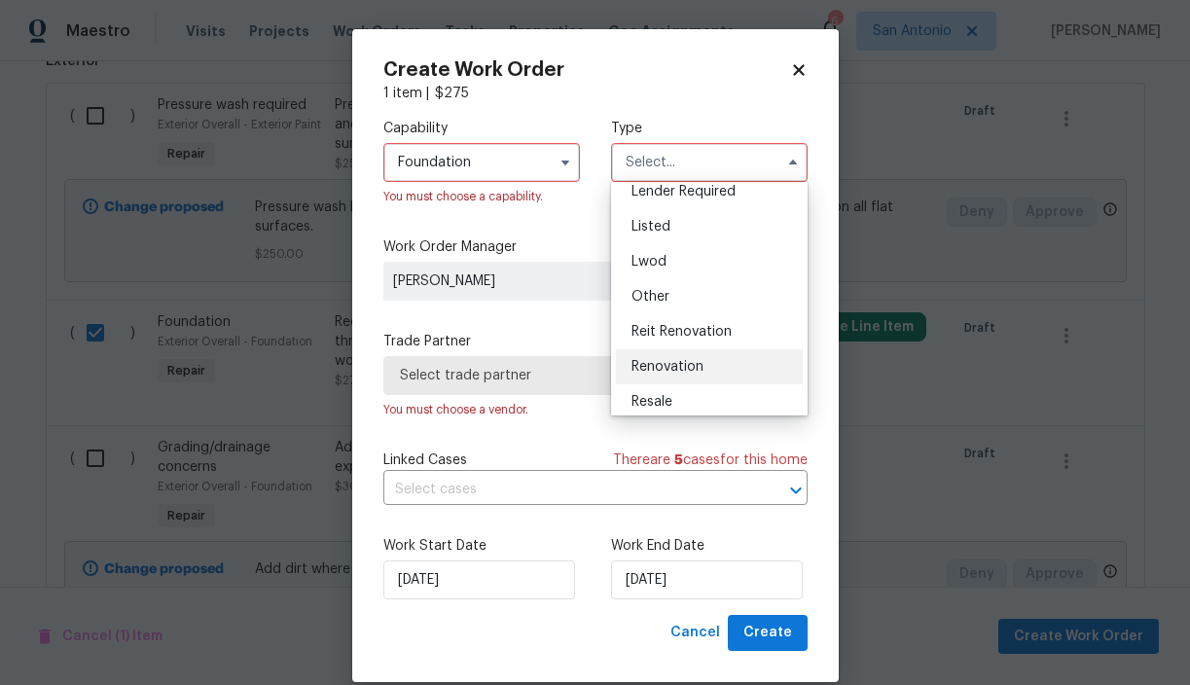
click at [670, 368] on span "Renovation" at bounding box center [667, 367] width 72 height 14
type input "Renovation"
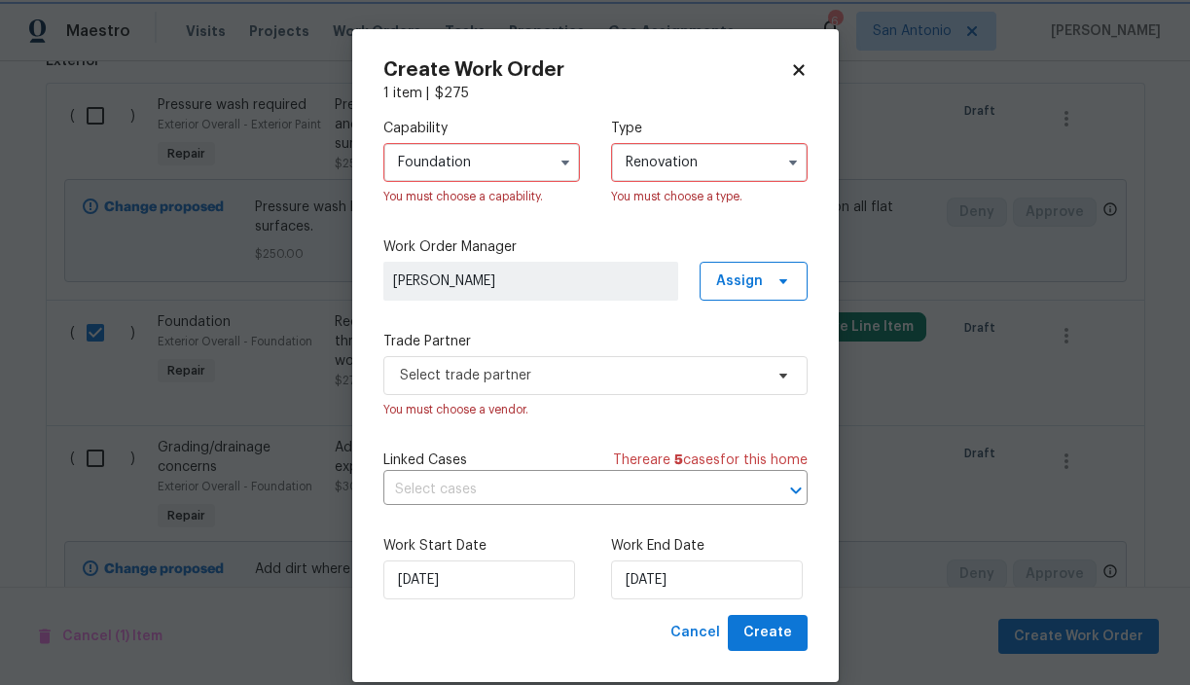
scroll to position [0, 0]
click at [564, 377] on span "Select trade partner" at bounding box center [581, 375] width 363 height 19
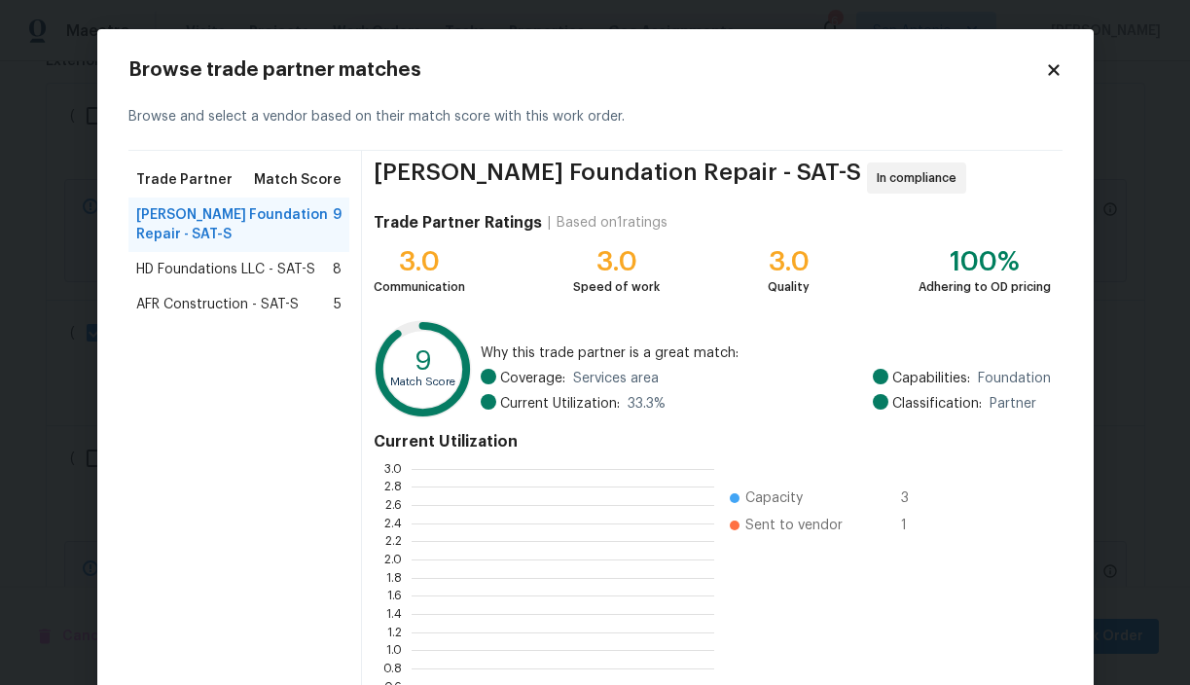
scroll to position [272, 303]
click at [239, 268] on span "HD Foundations LLC - SAT-S" at bounding box center [225, 269] width 179 height 19
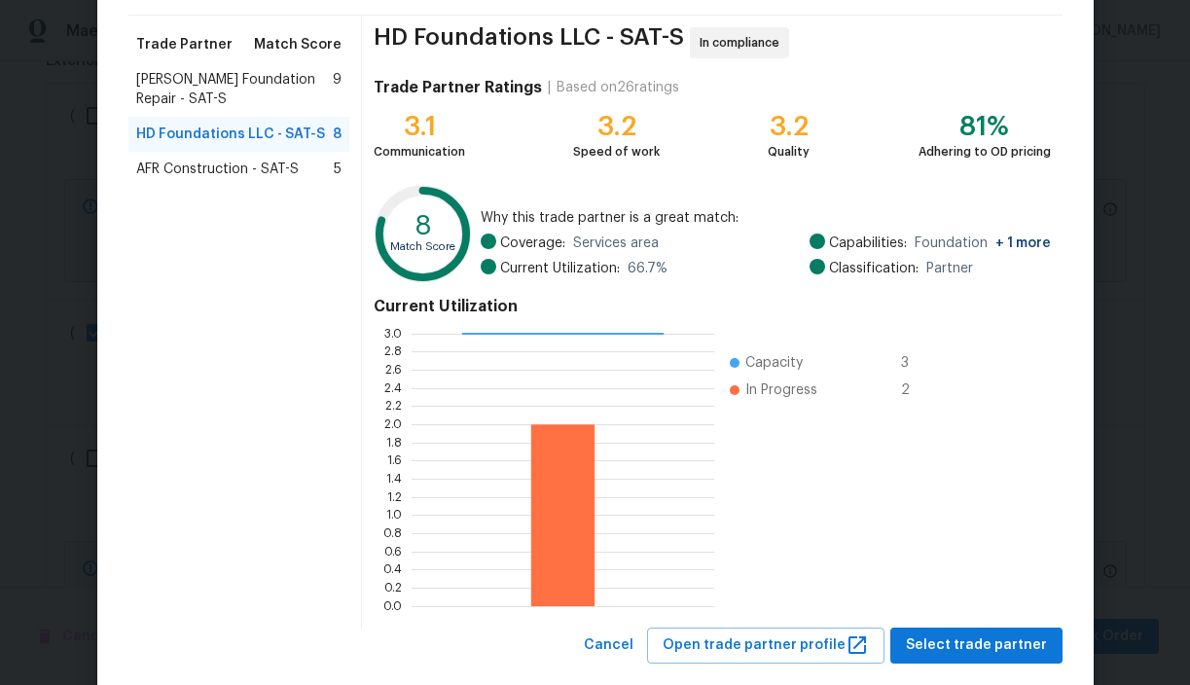
scroll to position [173, 0]
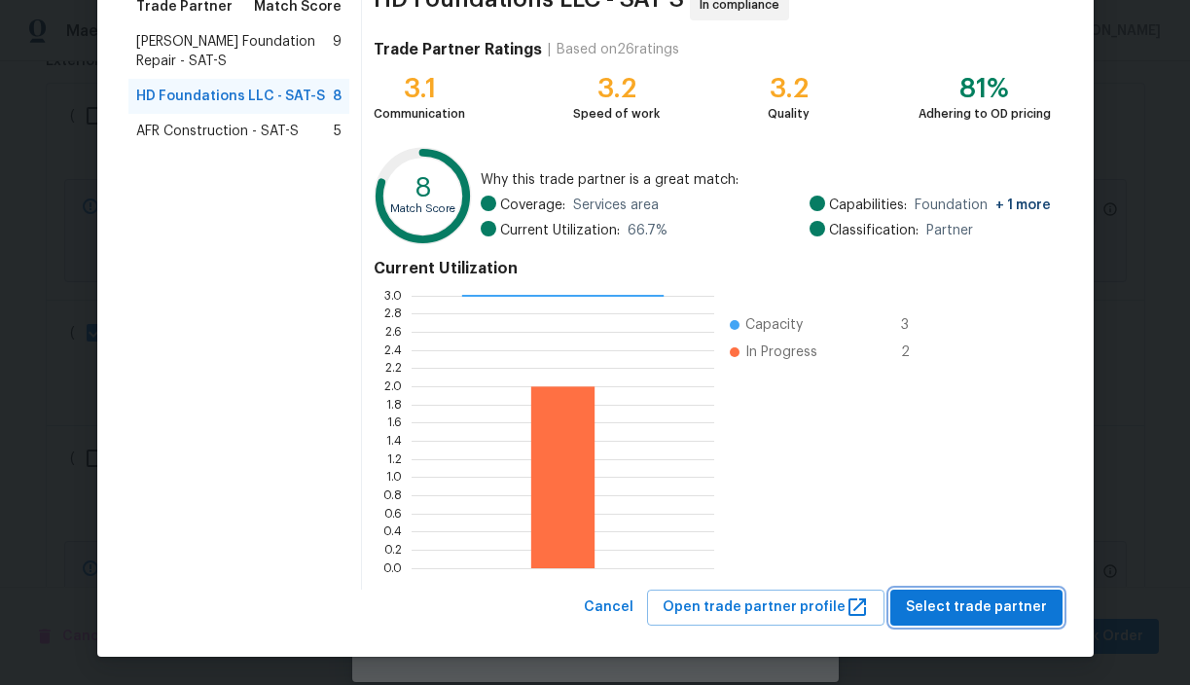
click at [964, 600] on span "Select trade partner" at bounding box center [976, 607] width 141 height 24
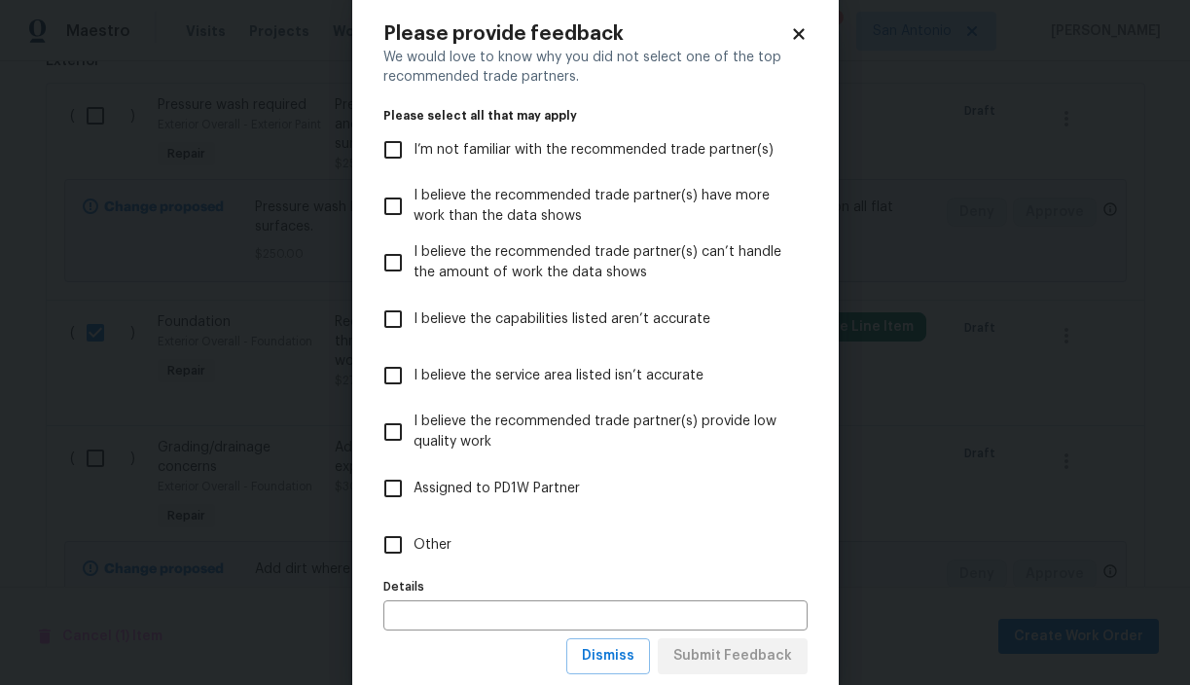
scroll to position [65, 0]
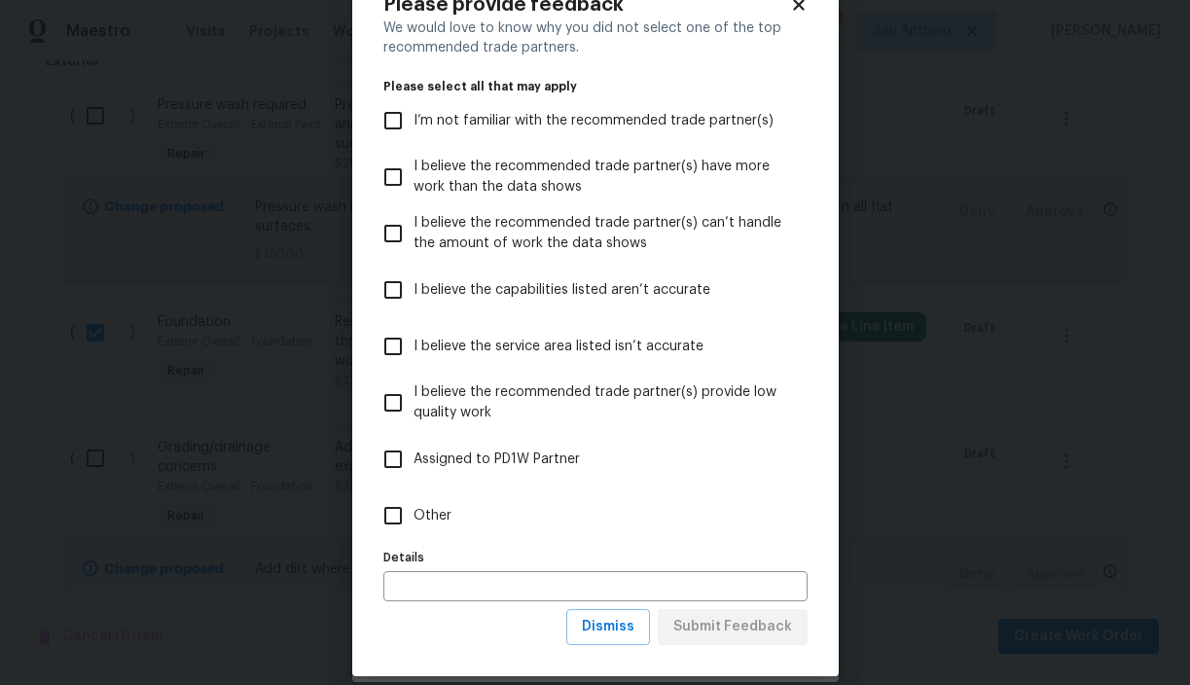
click at [437, 511] on span "Other" at bounding box center [432, 516] width 38 height 20
click at [413, 511] on input "Other" at bounding box center [393, 515] width 41 height 41
checkbox input "true"
click at [695, 622] on span "Submit Feedback" at bounding box center [732, 627] width 119 height 24
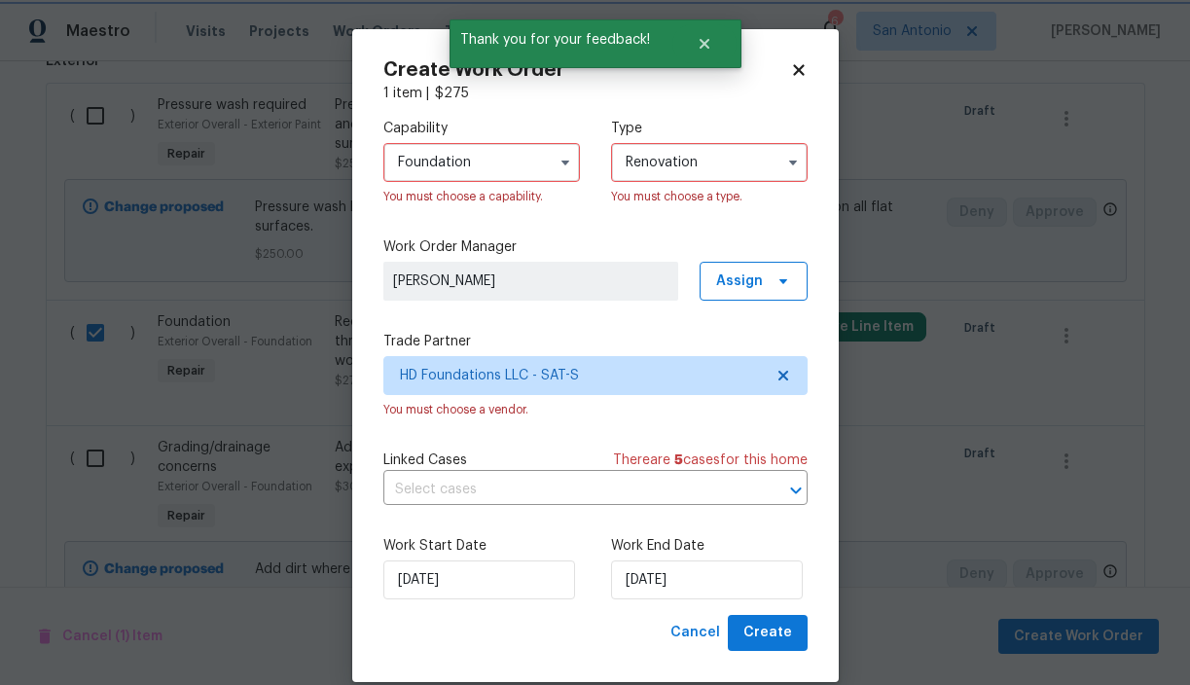
scroll to position [0, 0]
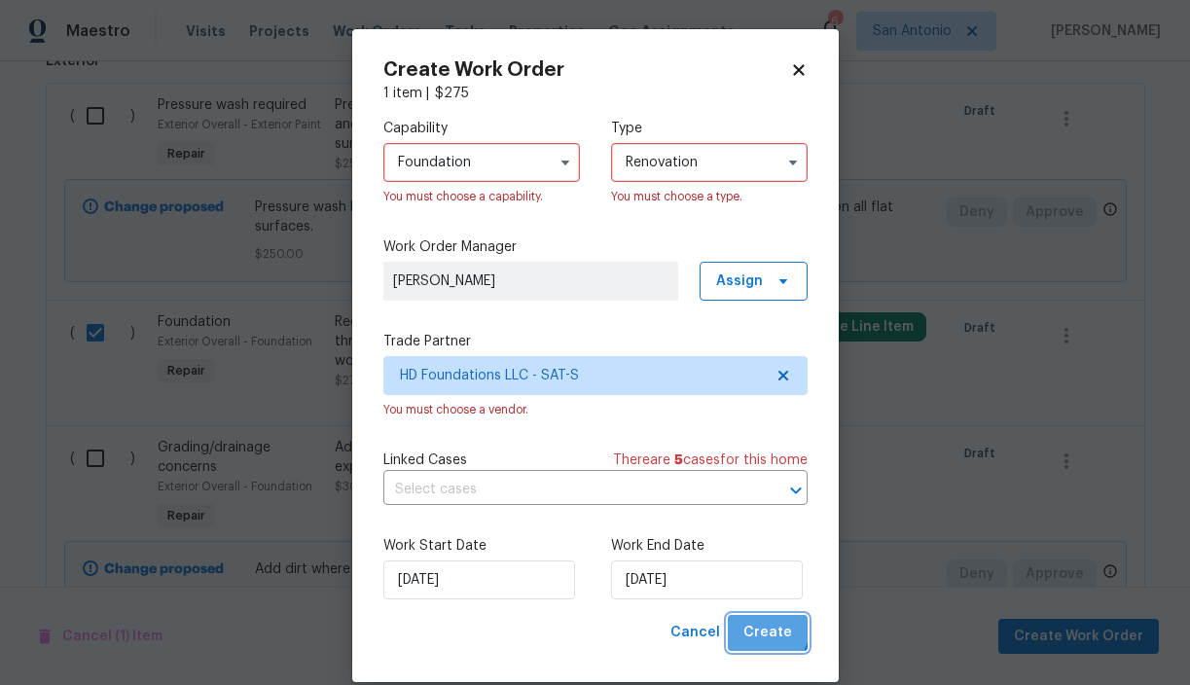
click at [761, 627] on span "Create" at bounding box center [767, 633] width 49 height 24
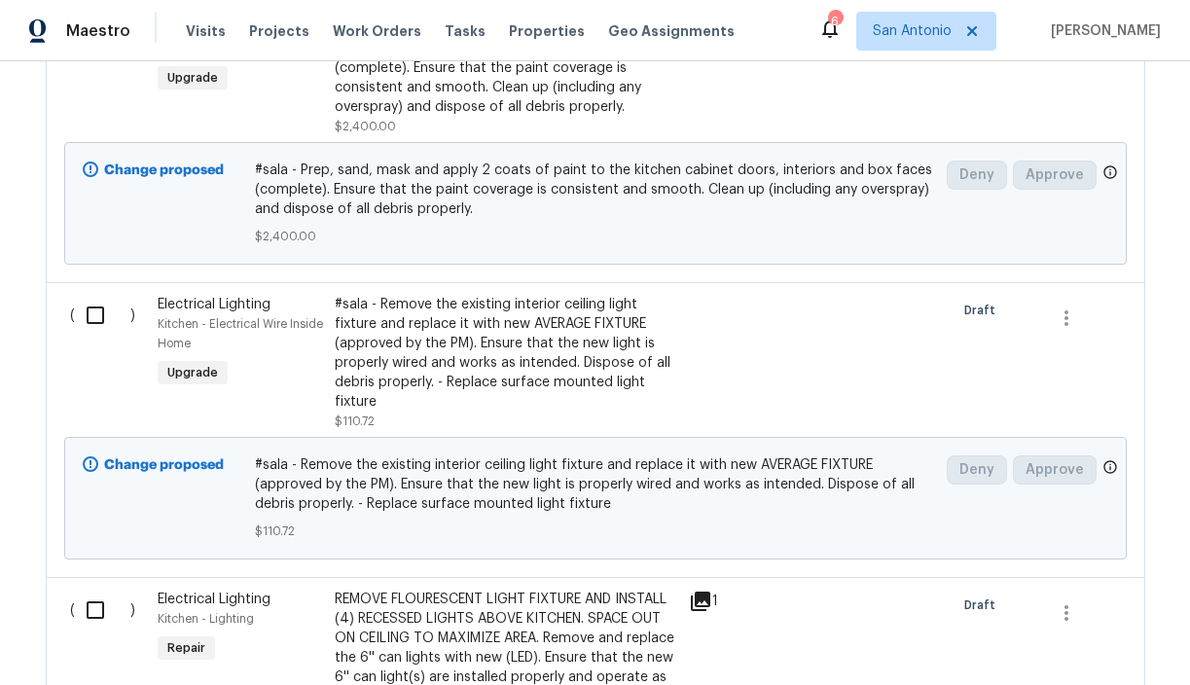
scroll to position [4524, 0]
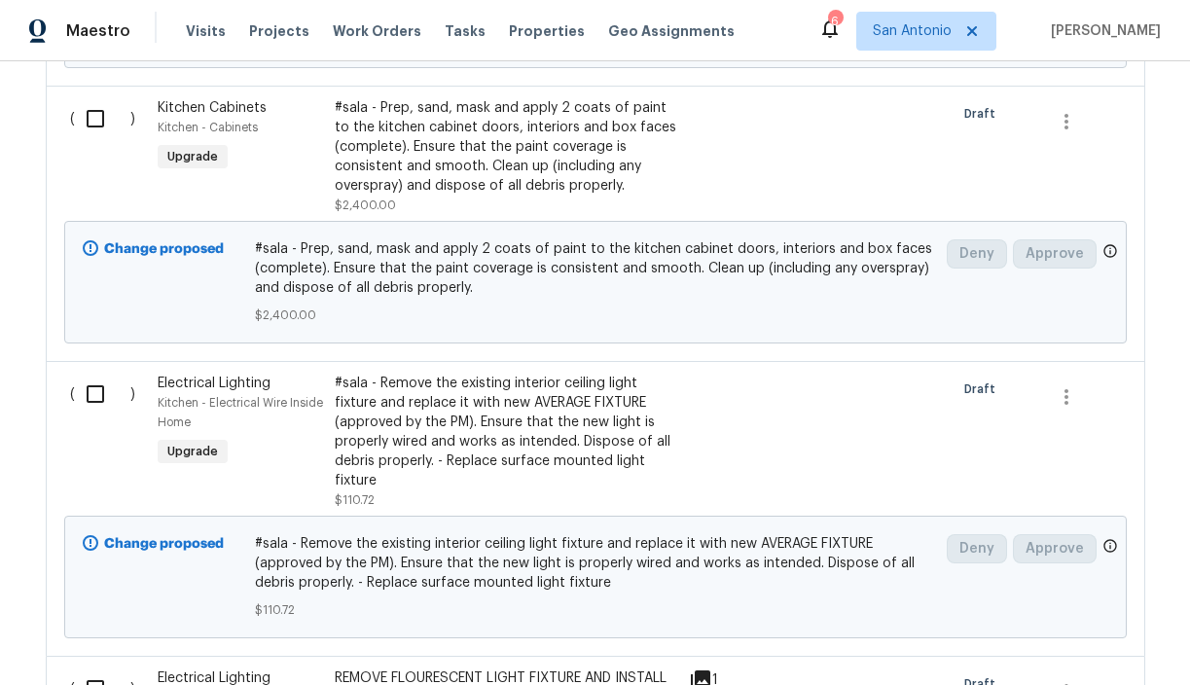
click at [492, 166] on div "#sala - Prep, sand, mask and apply 2 coats of paint to the kitchen cabinet door…" at bounding box center [506, 146] width 342 height 97
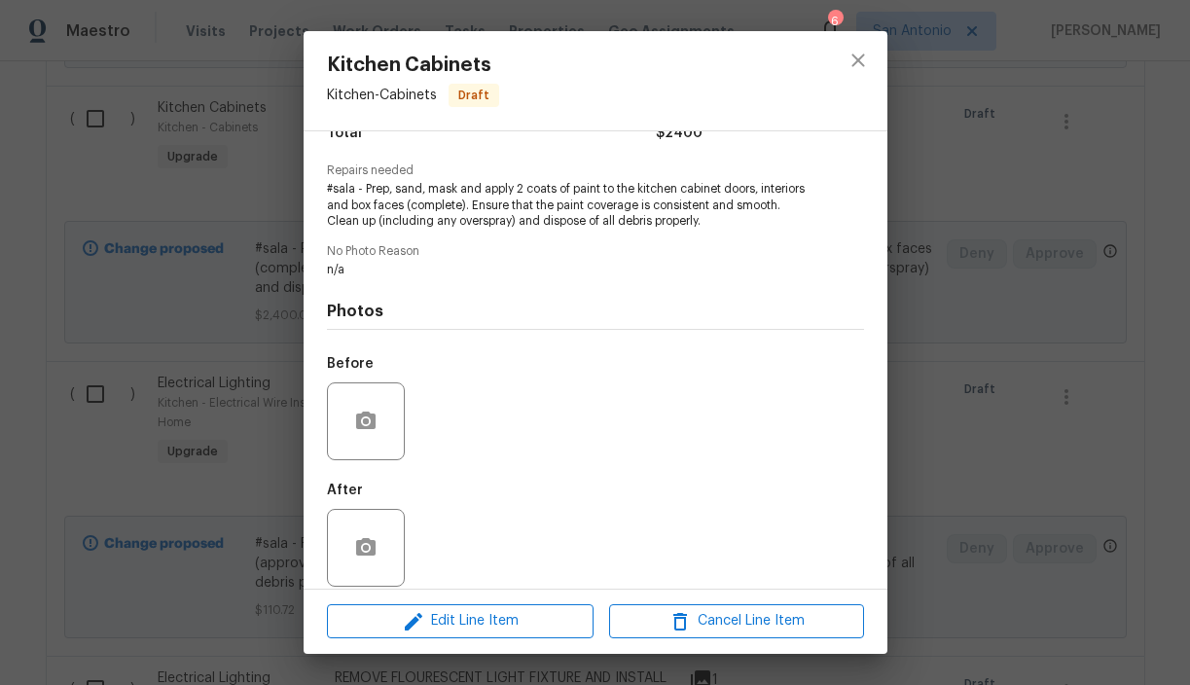
scroll to position [195, 0]
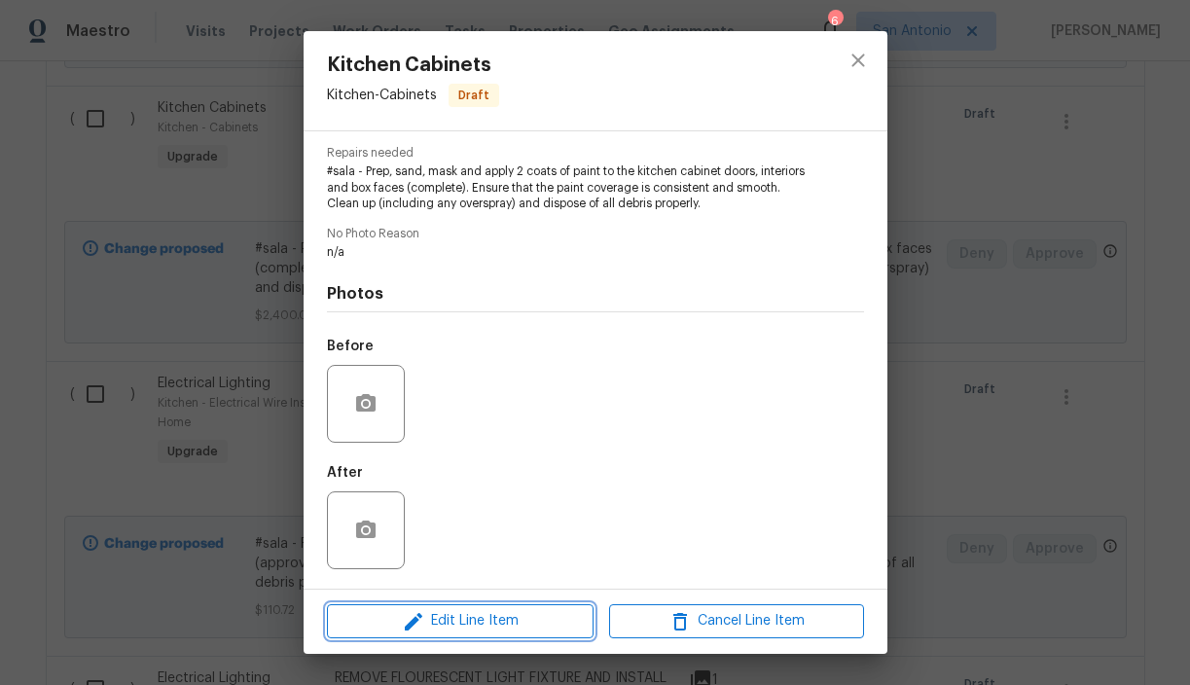
click at [469, 622] on span "Edit Line Item" at bounding box center [460, 621] width 255 height 24
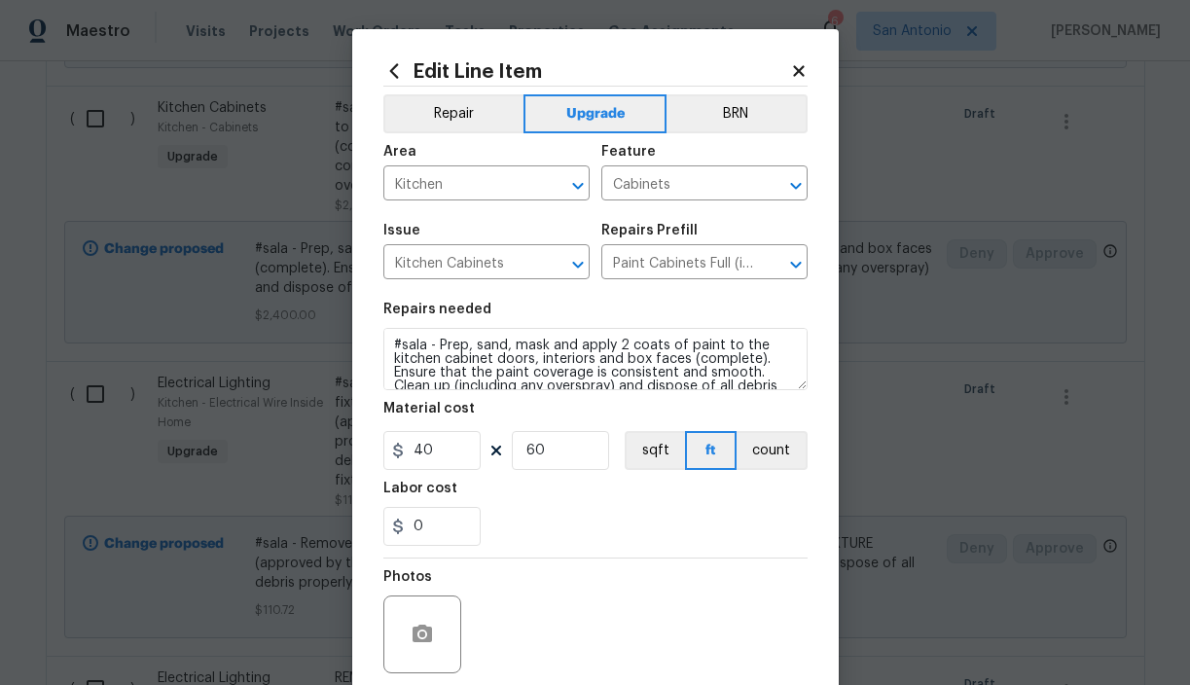
scroll to position [14, 0]
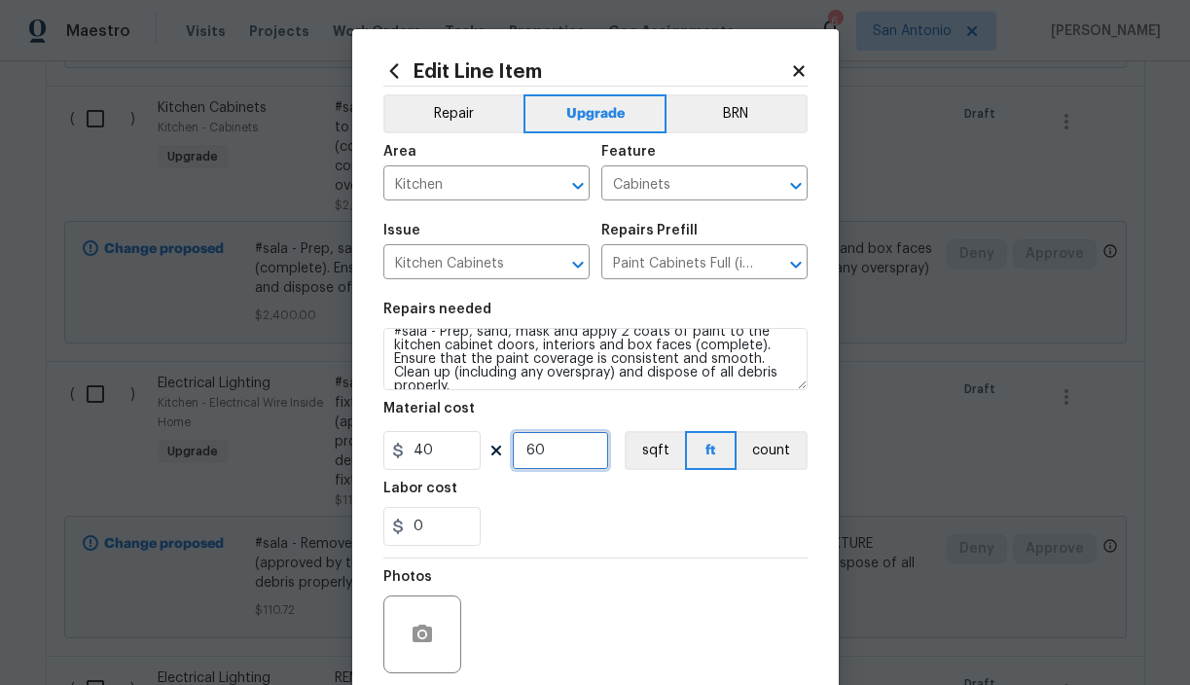
click at [561, 453] on input "60" at bounding box center [560, 450] width 97 height 39
type input "20"
click at [599, 529] on div "0" at bounding box center [595, 526] width 424 height 39
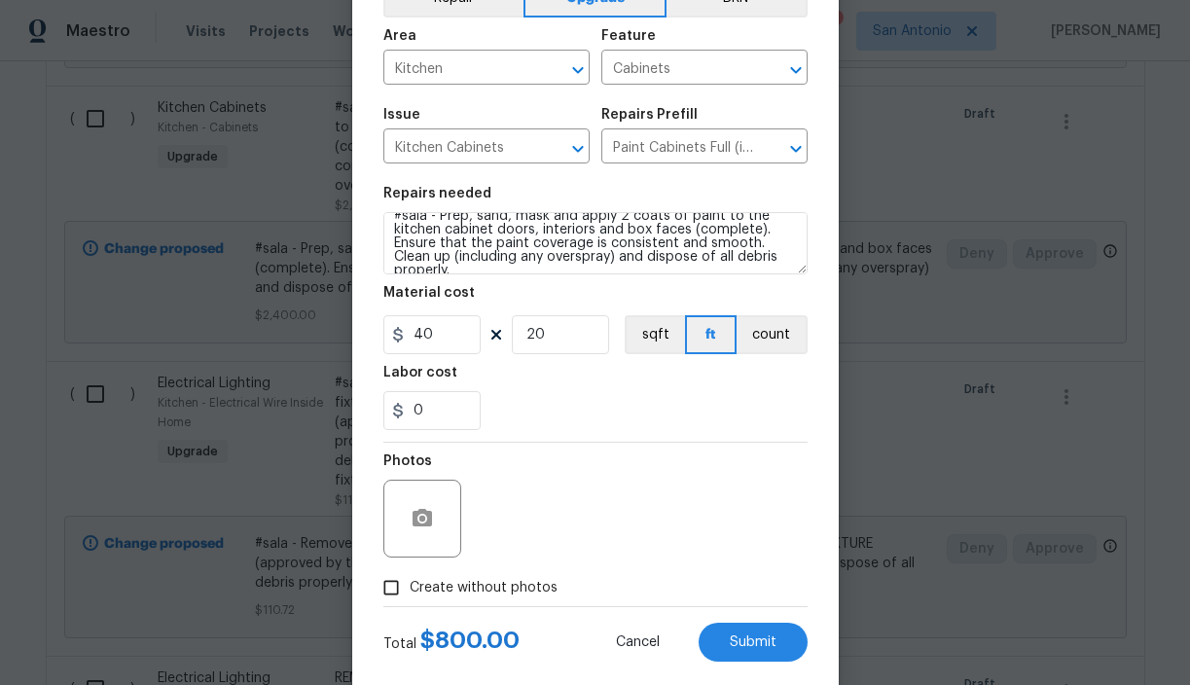
scroll to position [154, 0]
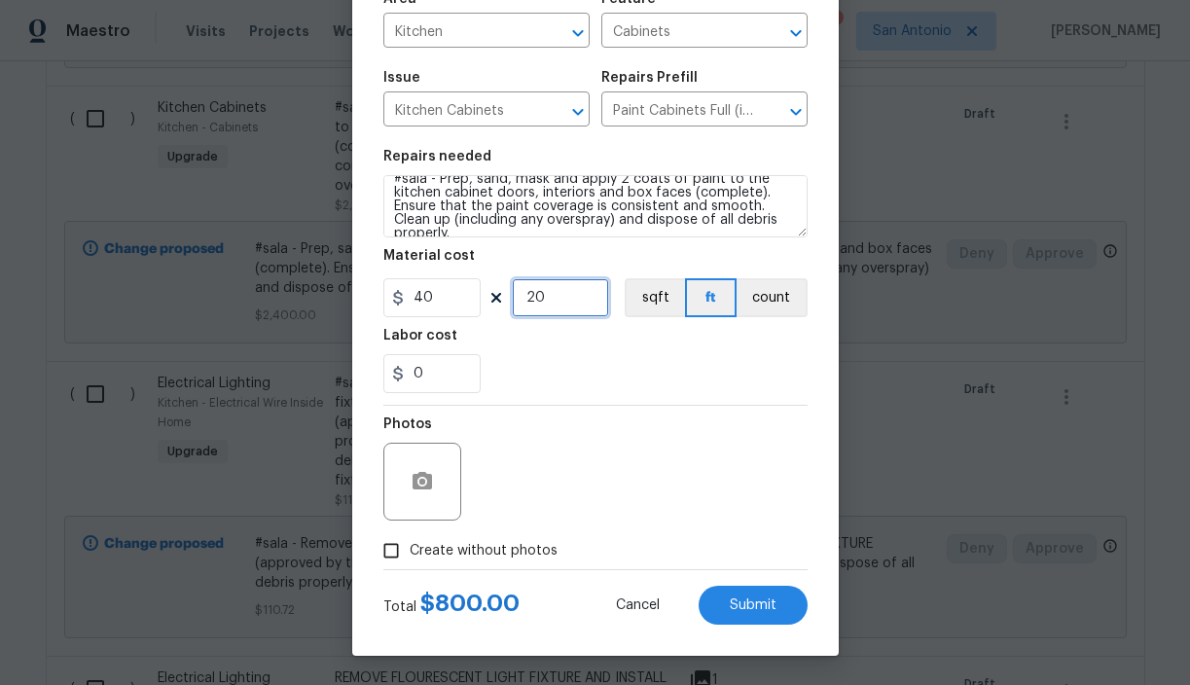
click at [550, 296] on input "20" at bounding box center [560, 297] width 97 height 39
click at [631, 439] on div "Photos" at bounding box center [595, 469] width 424 height 126
click at [766, 612] on button "Submit" at bounding box center [752, 605] width 109 height 39
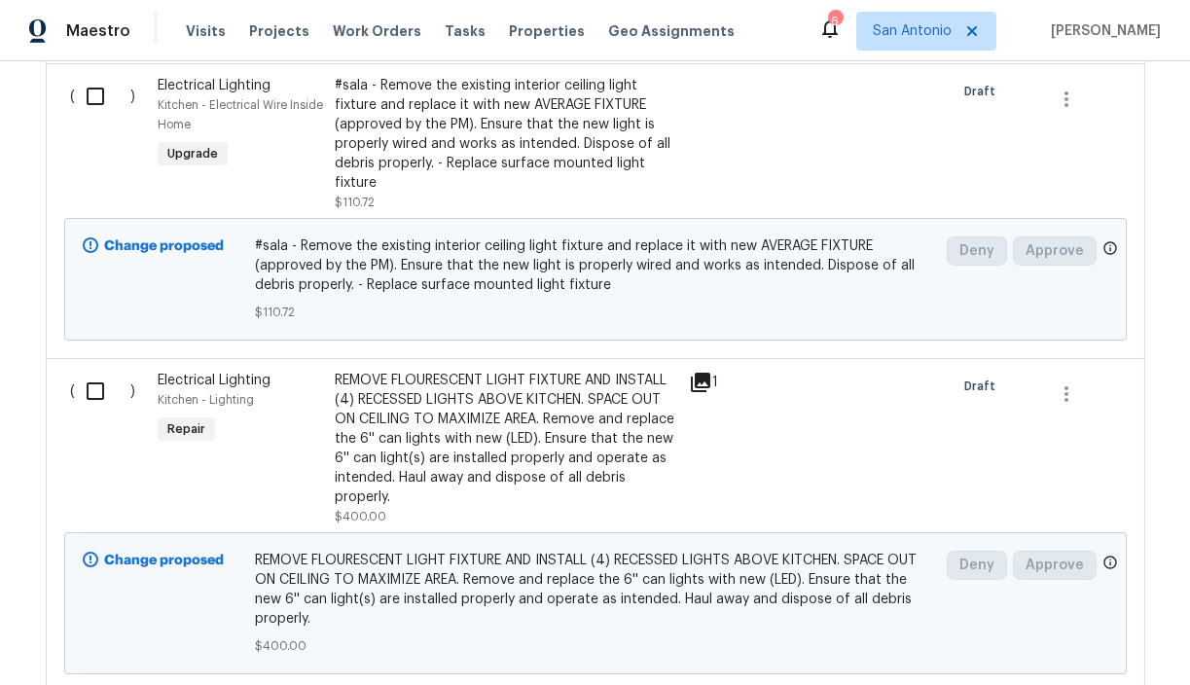
scroll to position [4832, 0]
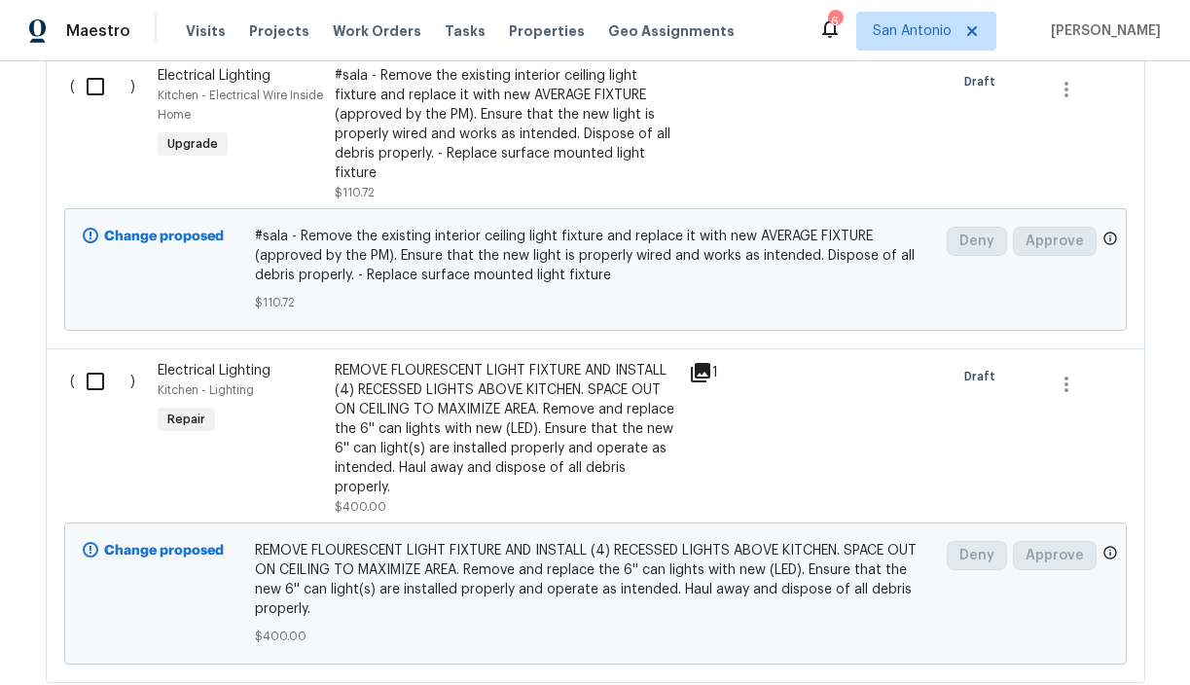
click at [466, 152] on div "#sala - Remove the existing interior ceiling light fixture and replace it with …" at bounding box center [506, 124] width 342 height 117
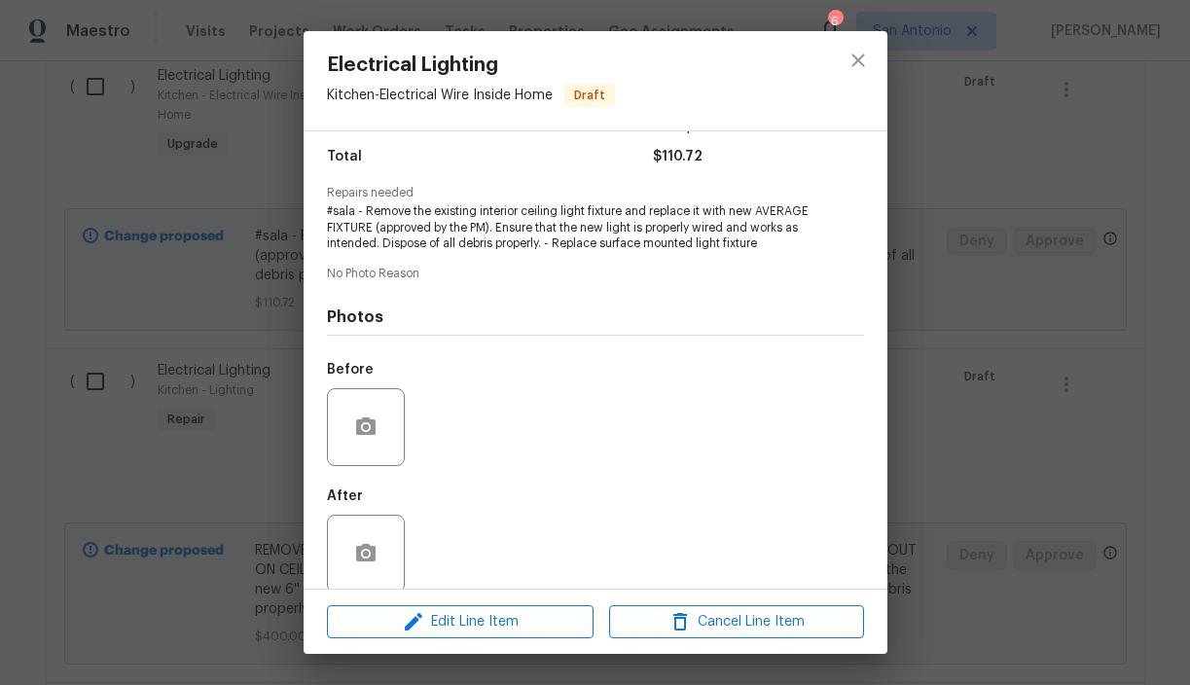
scroll to position [178, 0]
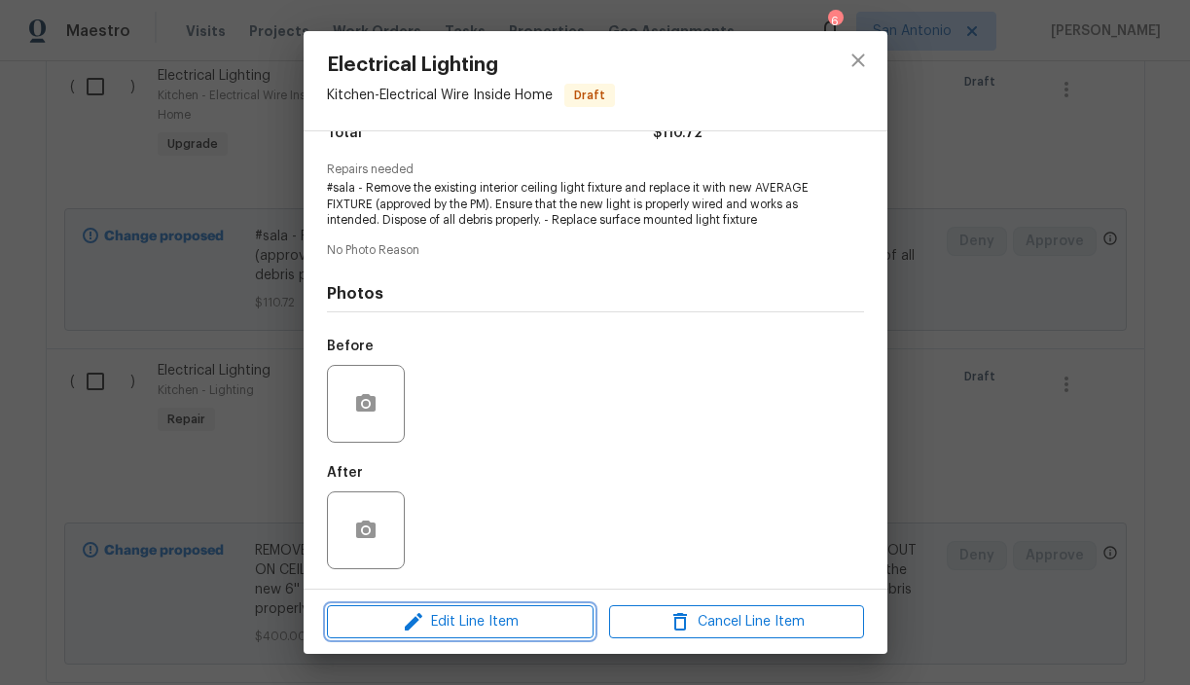
click at [465, 619] on span "Edit Line Item" at bounding box center [460, 622] width 255 height 24
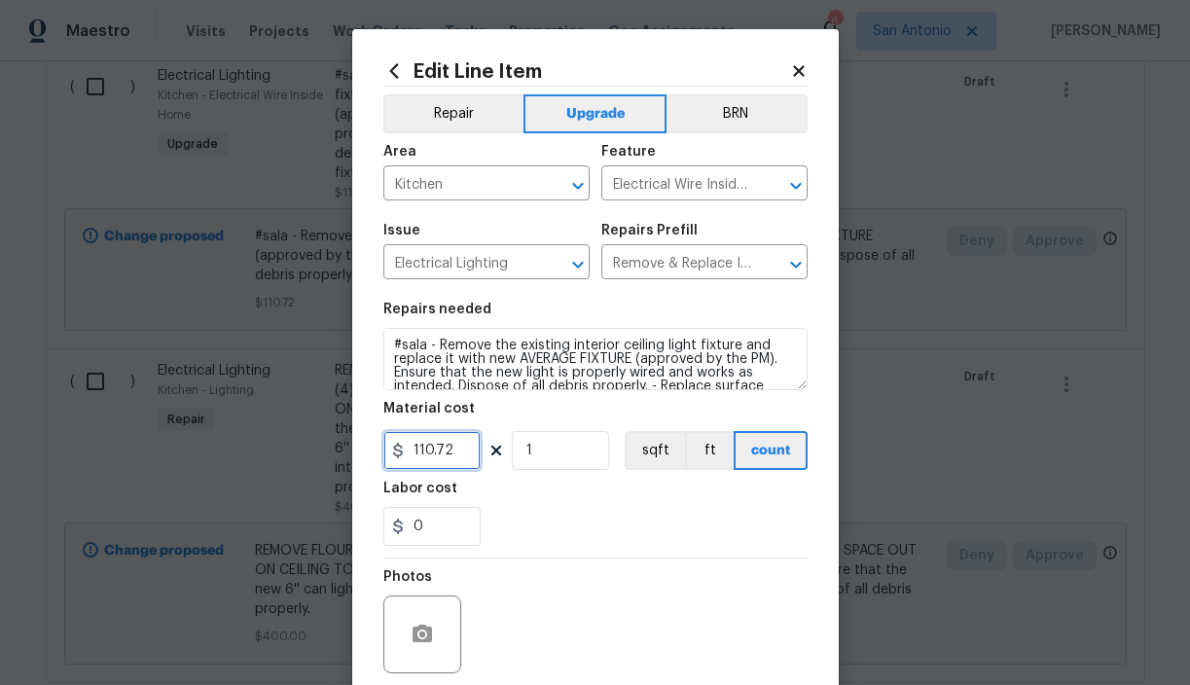
click at [456, 453] on input "110.72" at bounding box center [431, 450] width 97 height 39
type input "175"
click at [570, 513] on div "0" at bounding box center [595, 526] width 424 height 39
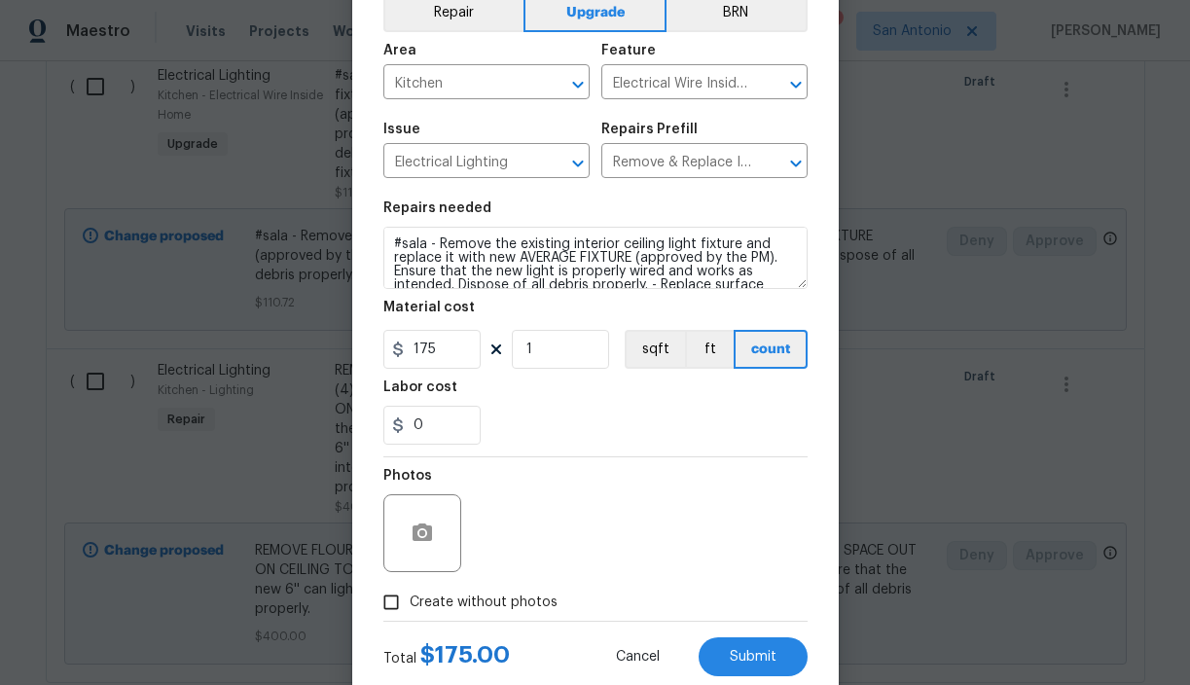
scroll to position [154, 0]
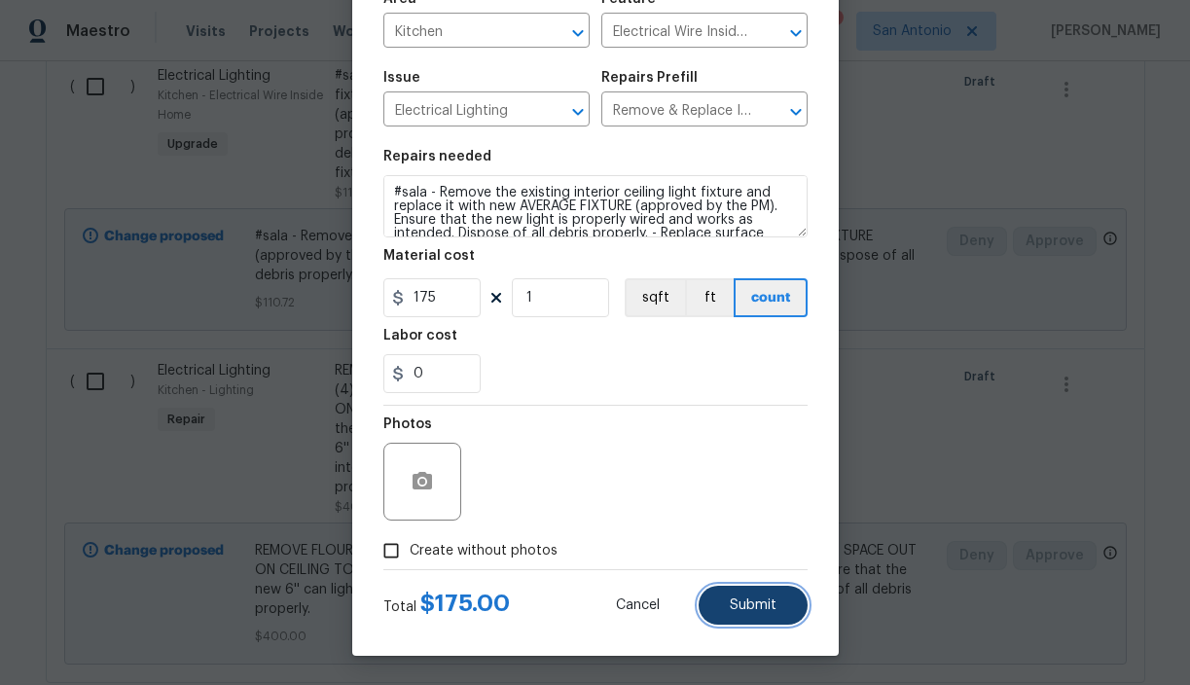
click at [749, 601] on span "Submit" at bounding box center [753, 605] width 47 height 15
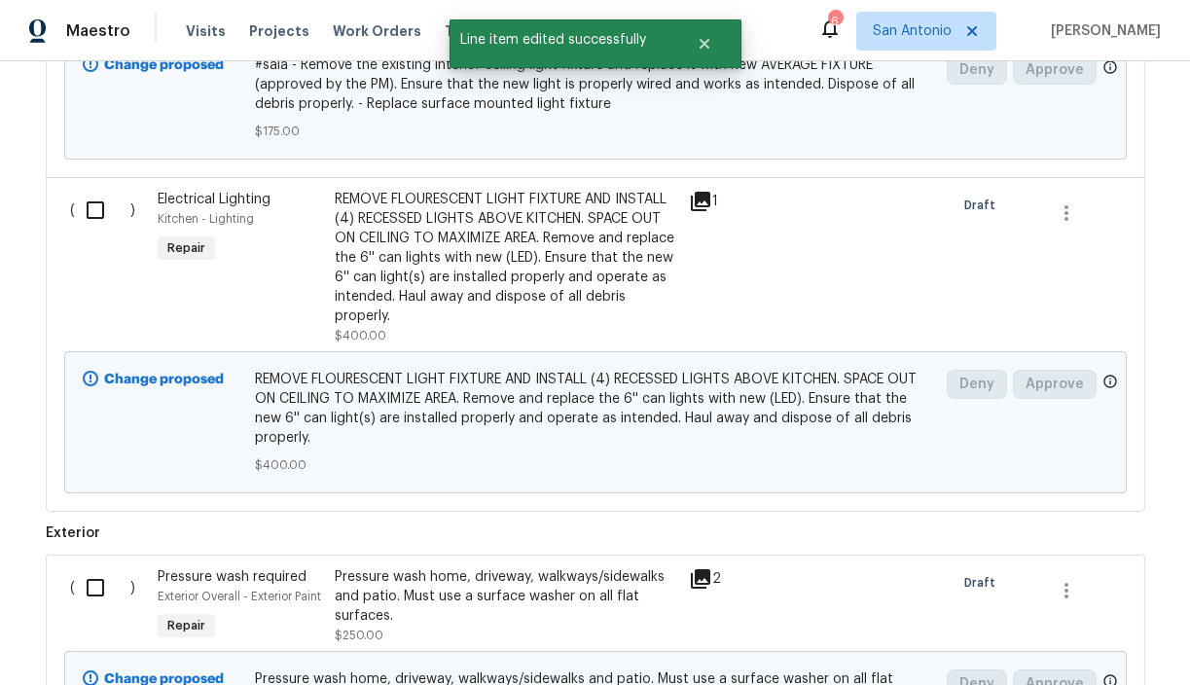
scroll to position [5009, 0]
